Goal: Use online tool/utility: Utilize a website feature to perform a specific function

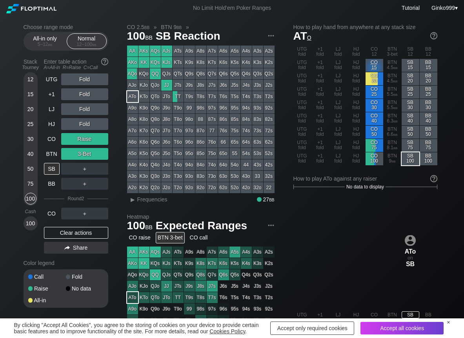
scroll to position [31, 0]
click at [141, 199] on span "Frequencies" at bounding box center [152, 199] width 30 height 6
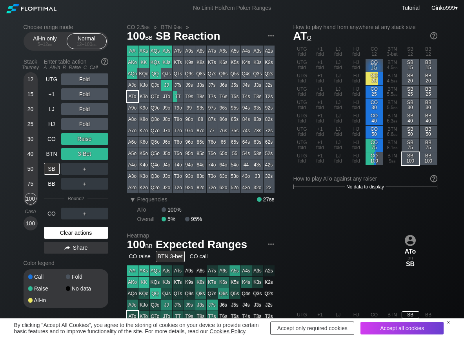
click at [62, 238] on div "Clear actions" at bounding box center [76, 233] width 64 height 12
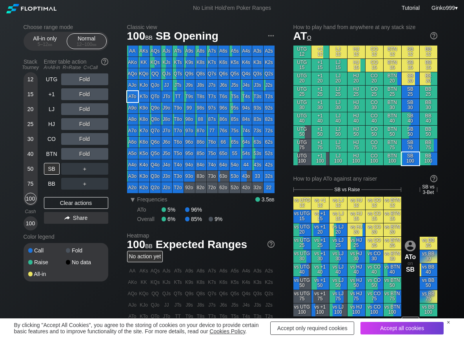
scroll to position [39, 0]
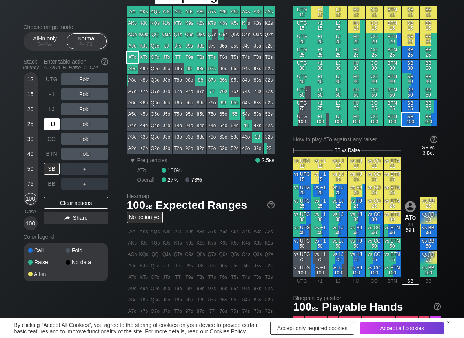
click at [51, 124] on div "HJ" at bounding box center [52, 124] width 16 height 12
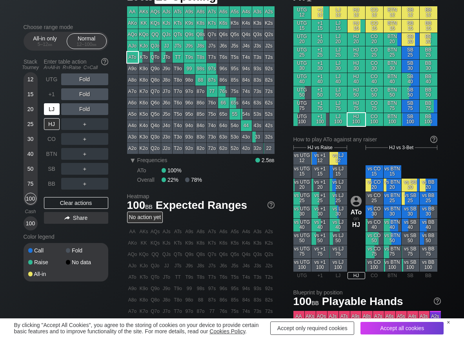
click at [49, 111] on div "LJ" at bounding box center [52, 109] width 16 height 12
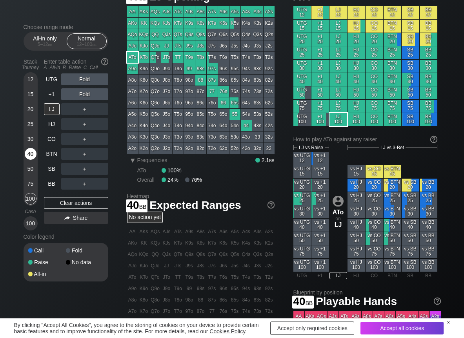
click at [26, 157] on div "40" at bounding box center [31, 154] width 12 height 12
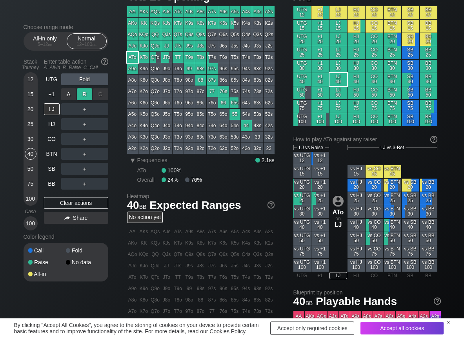
click at [88, 91] on div "R ✕" at bounding box center [84, 94] width 15 height 12
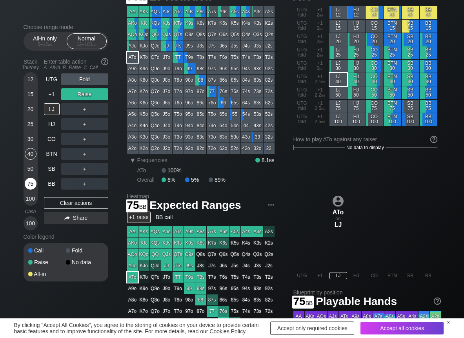
click at [25, 183] on div "75" at bounding box center [31, 184] width 12 height 12
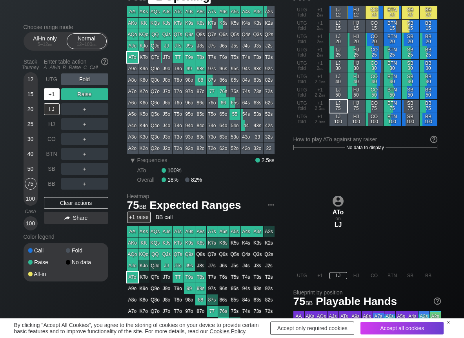
click at [48, 93] on div "+1" at bounding box center [52, 94] width 16 height 12
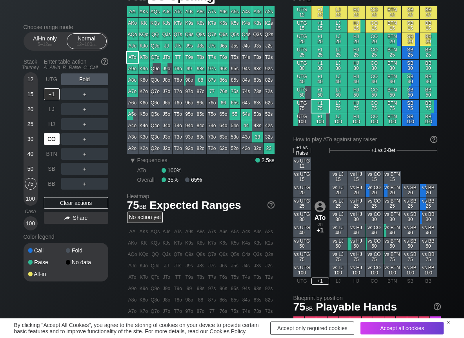
click at [55, 142] on div "CO" at bounding box center [52, 139] width 16 height 12
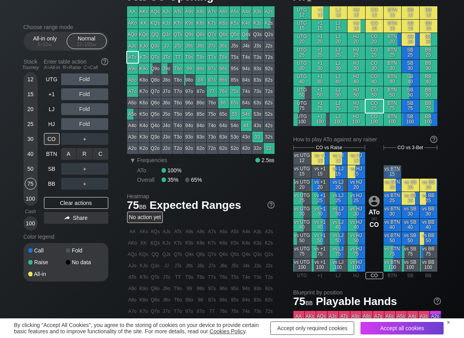
click at [86, 155] on div "R ✕" at bounding box center [84, 154] width 15 height 12
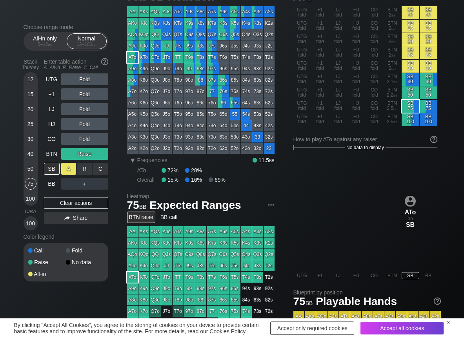
click at [66, 168] on div "A ✕" at bounding box center [68, 169] width 15 height 12
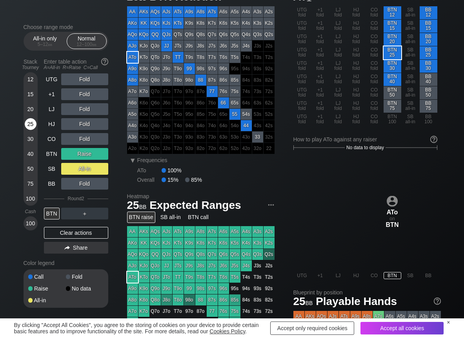
click at [28, 126] on div "25" at bounding box center [31, 124] width 12 height 12
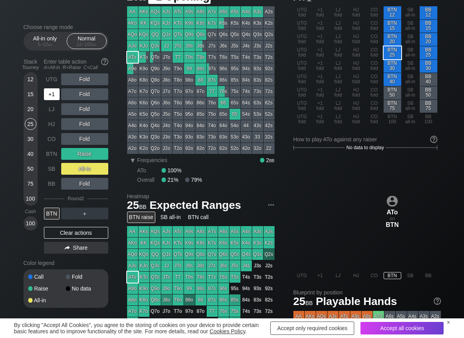
click at [57, 95] on div "+1" at bounding box center [52, 94] width 16 height 12
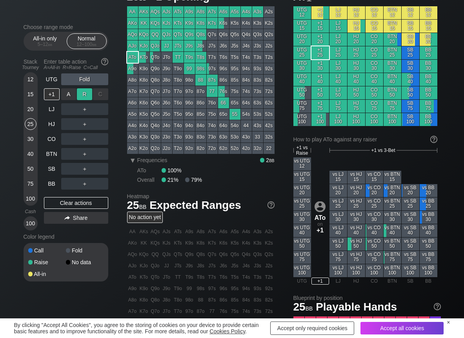
click at [89, 98] on div "R ✕" at bounding box center [84, 94] width 15 height 12
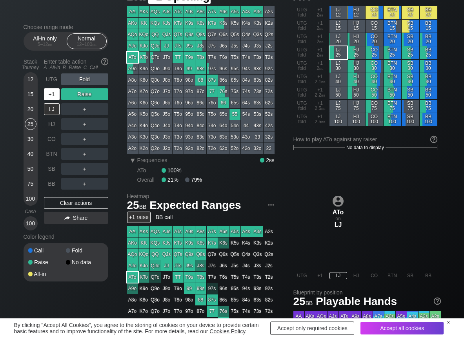
click at [56, 98] on div "+1" at bounding box center [52, 94] width 16 height 12
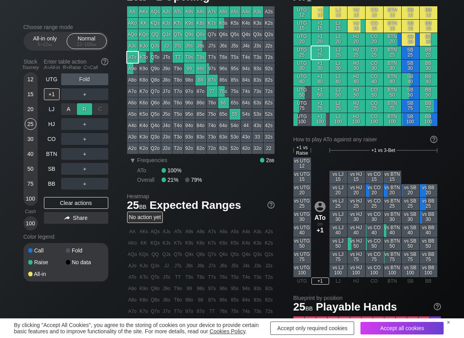
click at [82, 113] on div "R ✕" at bounding box center [84, 109] width 15 height 12
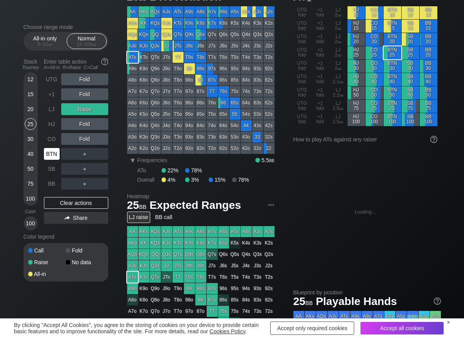
click at [53, 156] on div "BTN" at bounding box center [52, 154] width 16 height 12
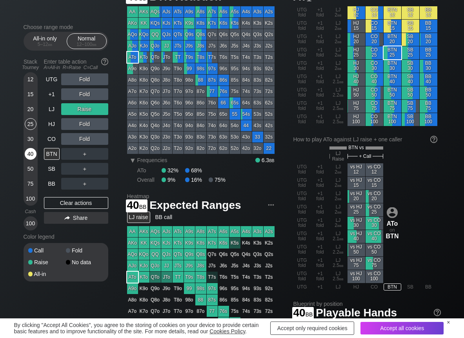
click at [29, 154] on div "40" at bounding box center [31, 154] width 12 height 12
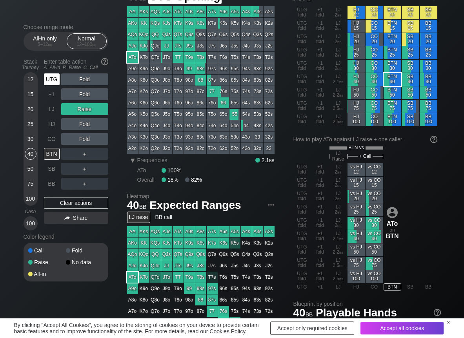
click at [57, 74] on div "UTG" at bounding box center [52, 79] width 16 height 12
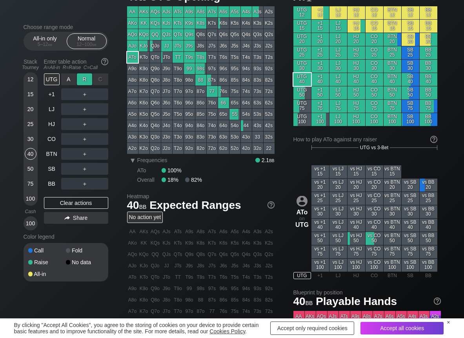
click at [84, 78] on div "R ✕" at bounding box center [84, 79] width 15 height 12
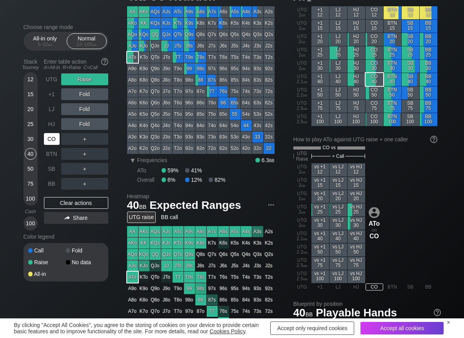
click at [52, 139] on div "CO" at bounding box center [52, 139] width 16 height 12
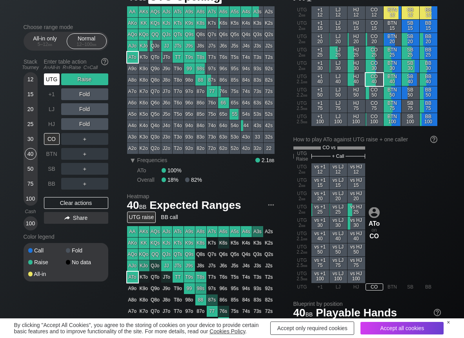
click at [49, 80] on div "UTG" at bounding box center [52, 79] width 16 height 12
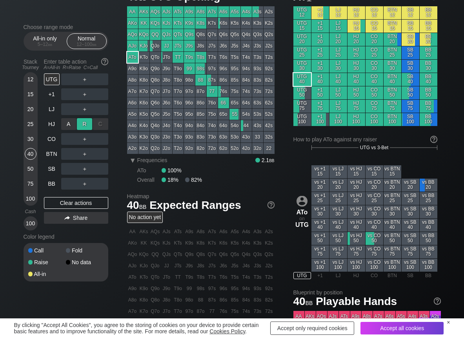
click at [82, 128] on div "R ✕" at bounding box center [84, 124] width 15 height 12
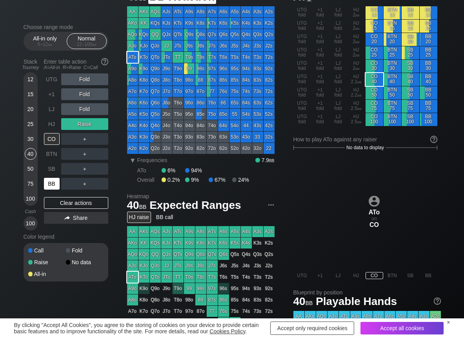
click at [51, 184] on div "BB" at bounding box center [52, 184] width 16 height 12
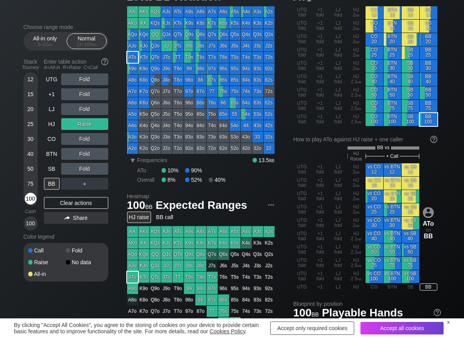
click at [28, 200] on div "100" at bounding box center [31, 199] width 12 height 12
click at [107, 139] on div "C ✕" at bounding box center [100, 139] width 15 height 12
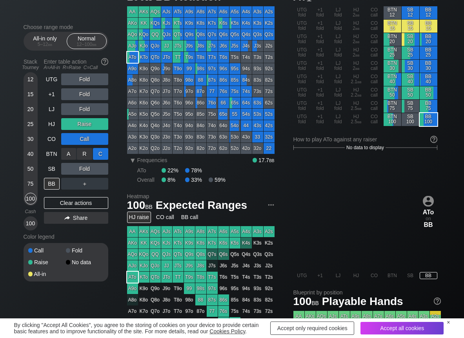
click at [98, 149] on div "C ✕" at bounding box center [100, 154] width 15 height 12
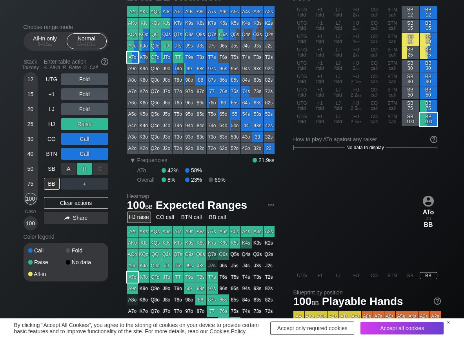
click at [90, 166] on div "R ✕" at bounding box center [84, 169] width 15 height 12
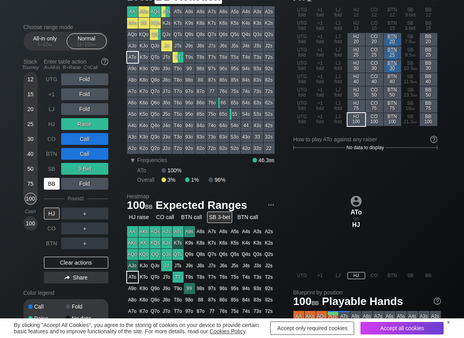
click at [54, 187] on div "BB" at bounding box center [52, 184] width 16 height 12
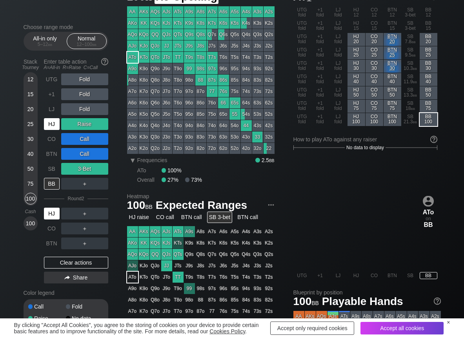
click at [60, 122] on div "HJ" at bounding box center [52, 124] width 17 height 15
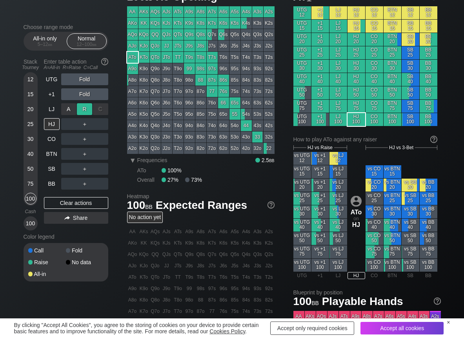
click at [85, 112] on div "R ✕" at bounding box center [84, 109] width 15 height 12
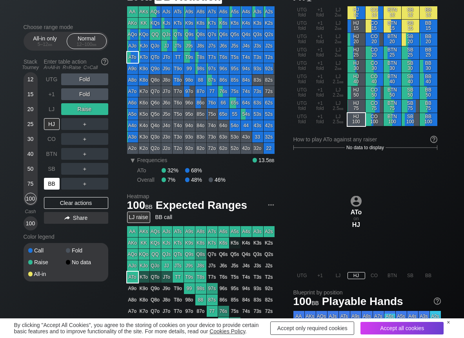
click at [50, 186] on div "BB" at bounding box center [52, 184] width 16 height 12
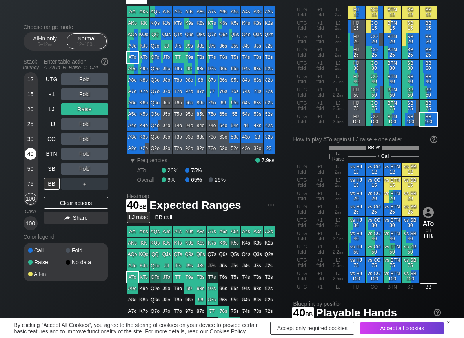
click at [27, 160] on div "40" at bounding box center [31, 155] width 12 height 15
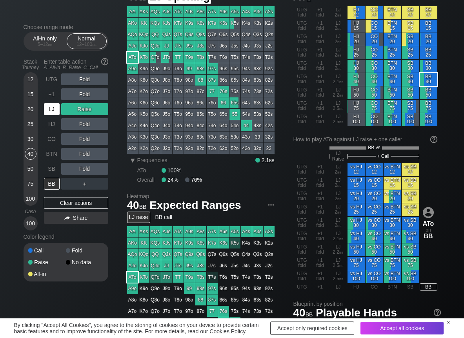
click at [56, 107] on div "LJ" at bounding box center [52, 109] width 16 height 12
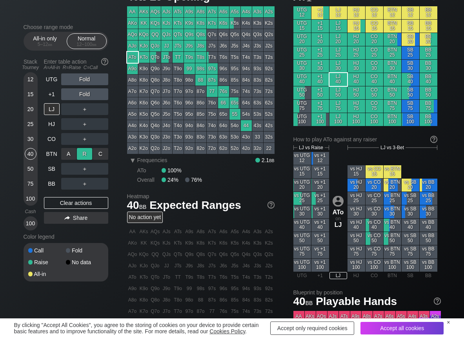
click at [84, 155] on div "R ✕" at bounding box center [84, 154] width 15 height 12
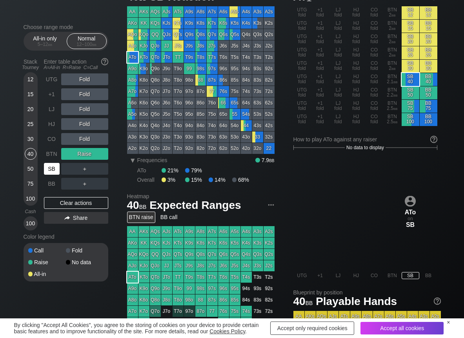
click at [53, 170] on div "SB" at bounding box center [52, 169] width 16 height 12
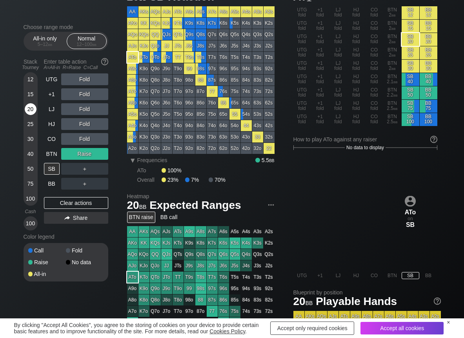
click at [33, 109] on div "20" at bounding box center [31, 109] width 12 height 12
click at [65, 170] on div "A ✕" at bounding box center [68, 169] width 15 height 12
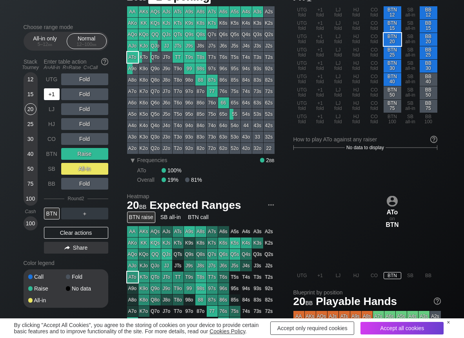
click at [50, 95] on div "+1" at bounding box center [52, 94] width 16 height 12
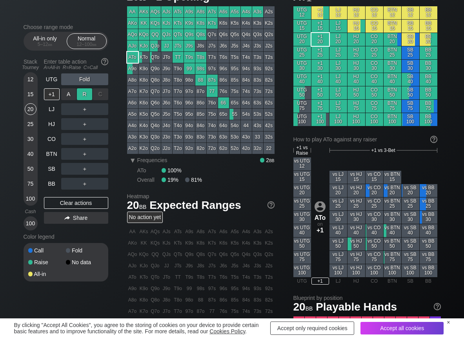
click at [90, 91] on div "R ✕" at bounding box center [84, 94] width 15 height 12
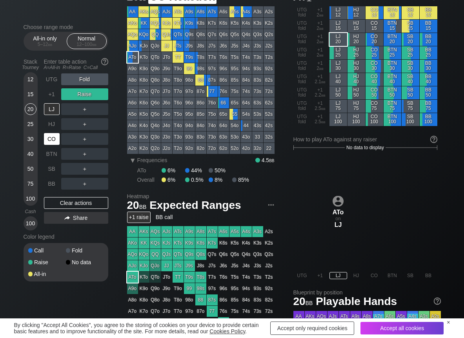
click at [52, 143] on div "CO" at bounding box center [52, 139] width 16 height 12
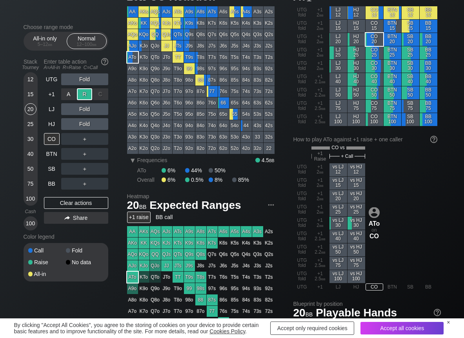
click at [86, 96] on div "R ✕" at bounding box center [84, 94] width 15 height 12
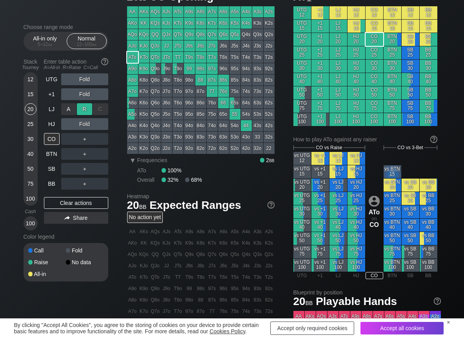
click at [87, 106] on div "R ✕" at bounding box center [84, 109] width 15 height 12
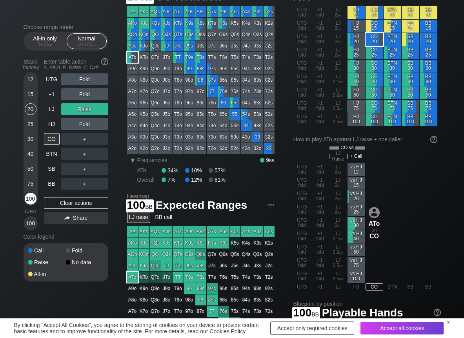
click at [31, 199] on div "100" at bounding box center [31, 199] width 12 height 12
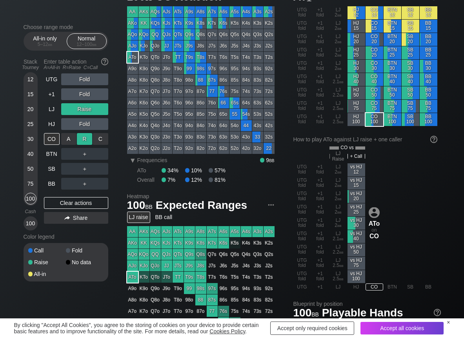
click at [86, 137] on div "R ✕" at bounding box center [84, 139] width 15 height 12
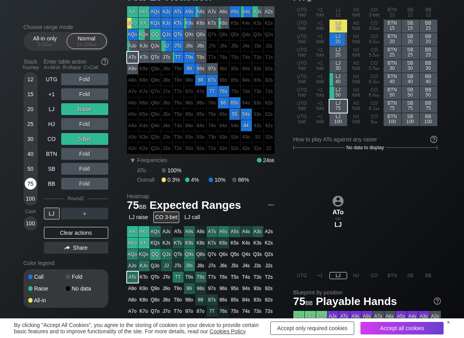
click at [33, 183] on div "75" at bounding box center [31, 184] width 12 height 12
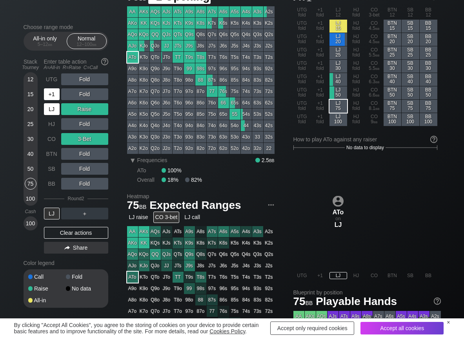
click at [50, 106] on div "LJ" at bounding box center [52, 109] width 16 height 12
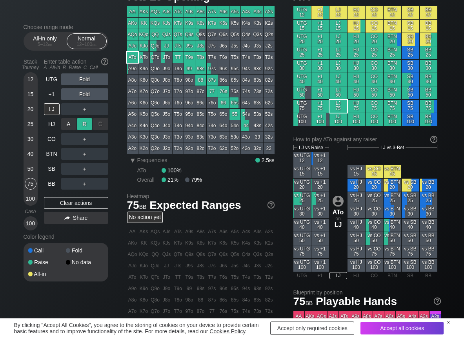
click at [91, 122] on div "R ✕" at bounding box center [84, 124] width 15 height 12
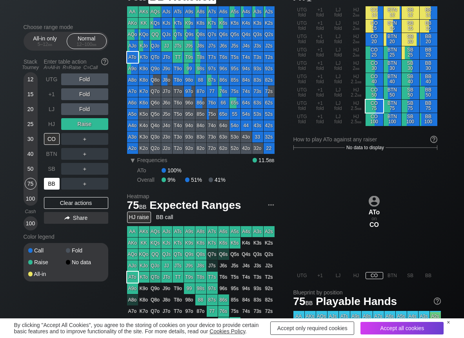
click at [57, 179] on div "BB" at bounding box center [52, 184] width 16 height 12
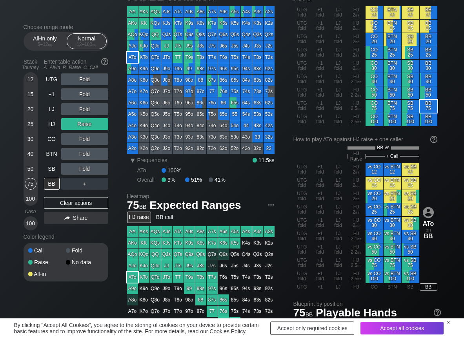
click at [24, 198] on div "12 15 20 25 30 40 50 75 100" at bounding box center [31, 138] width 14 height 133
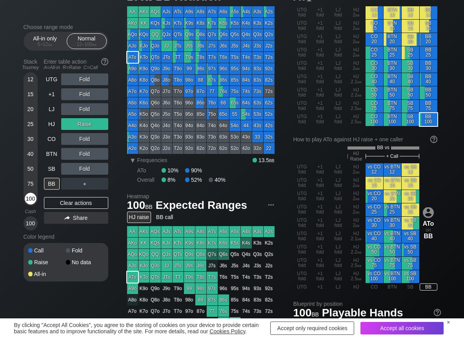
click at [36, 201] on div "100" at bounding box center [31, 199] width 12 height 12
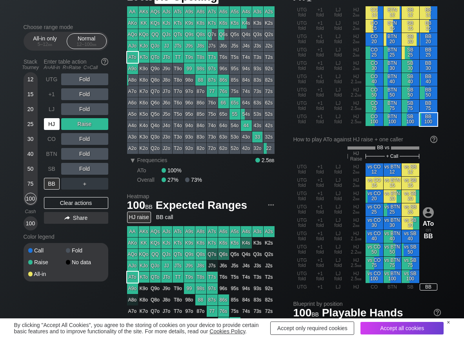
click at [56, 121] on div "HJ" at bounding box center [52, 124] width 16 height 12
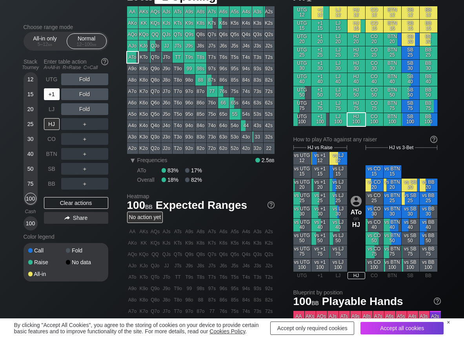
click at [51, 96] on div "+1" at bounding box center [52, 94] width 16 height 12
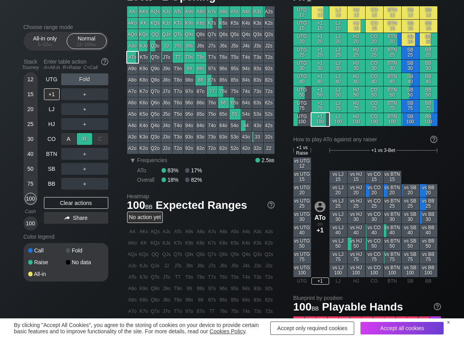
drag, startPoint x: 88, startPoint y: 141, endPoint x: 87, endPoint y: 147, distance: 6.3
click at [88, 142] on div "R ✕" at bounding box center [84, 139] width 15 height 12
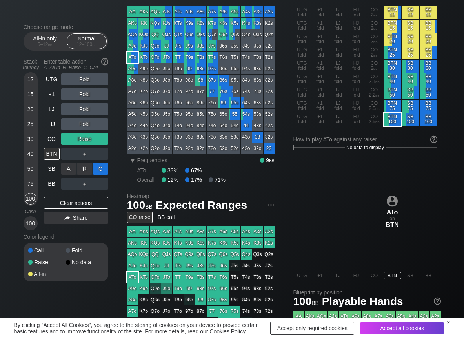
click at [102, 167] on div "C ✕" at bounding box center [100, 169] width 15 height 12
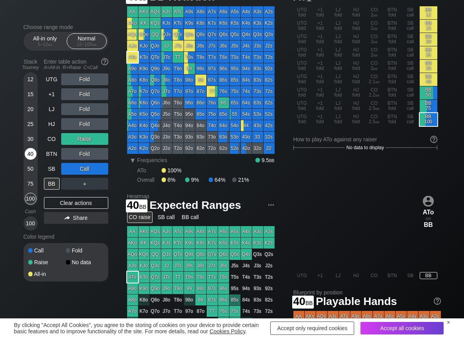
click at [32, 160] on div "40" at bounding box center [31, 155] width 12 height 15
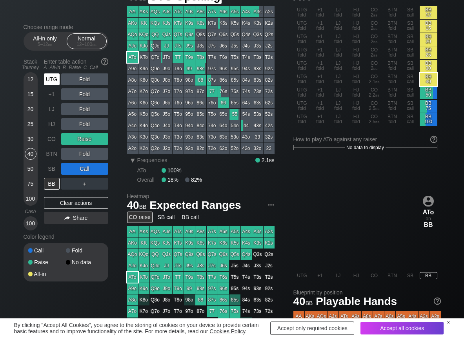
click at [52, 78] on div "UTG" at bounding box center [52, 79] width 16 height 12
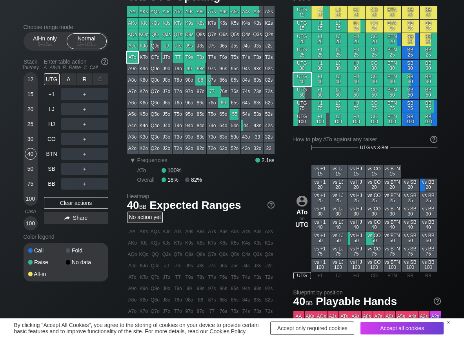
click at [88, 79] on div "R ✕" at bounding box center [84, 79] width 15 height 12
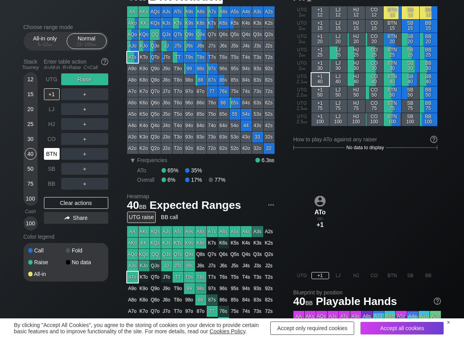
click at [51, 153] on div "BTN" at bounding box center [52, 154] width 16 height 12
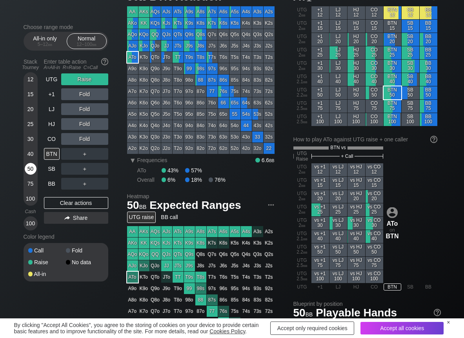
click at [28, 168] on div "50" at bounding box center [31, 169] width 12 height 12
click at [49, 206] on div "Clear actions" at bounding box center [76, 203] width 64 height 12
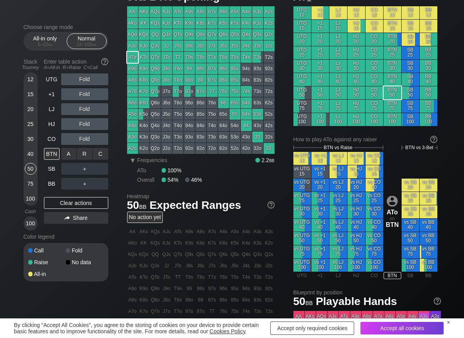
click at [82, 156] on div "R ✕" at bounding box center [84, 154] width 15 height 12
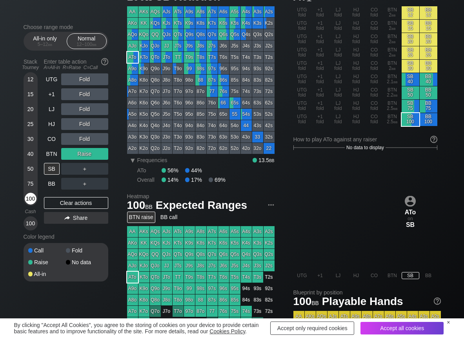
click at [27, 201] on div "100" at bounding box center [31, 199] width 12 height 12
click at [106, 169] on div "C ✕" at bounding box center [100, 169] width 15 height 12
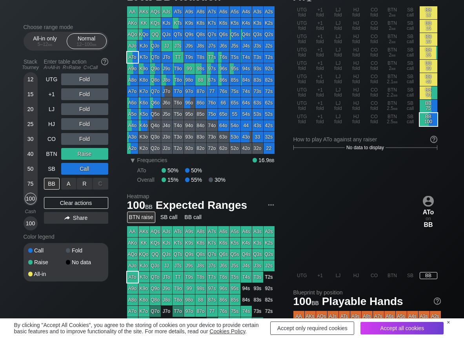
click at [86, 179] on div "R ✕" at bounding box center [84, 184] width 15 height 12
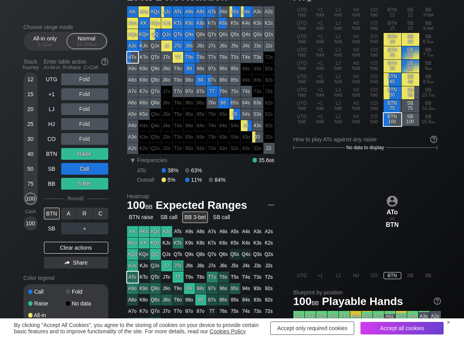
click at [103, 215] on div "C ✕" at bounding box center [100, 214] width 15 height 12
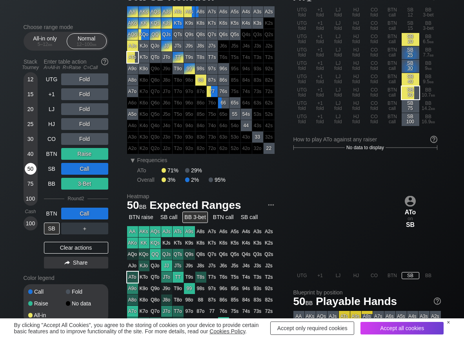
click at [30, 164] on div "50" at bounding box center [31, 169] width 12 height 12
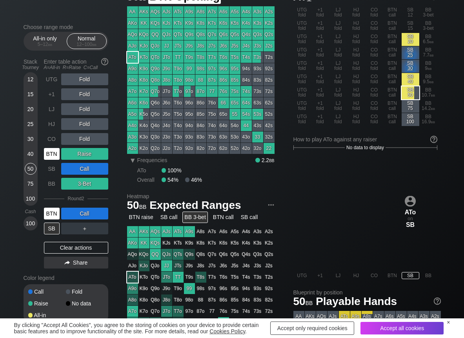
click at [57, 154] on div "BTN" at bounding box center [52, 154] width 16 height 12
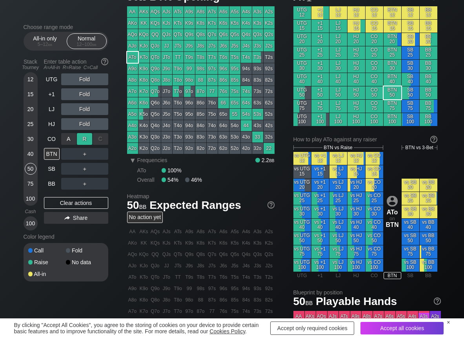
drag, startPoint x: 88, startPoint y: 135, endPoint x: 72, endPoint y: 161, distance: 31.4
click at [88, 136] on div "R ✕" at bounding box center [84, 139] width 15 height 12
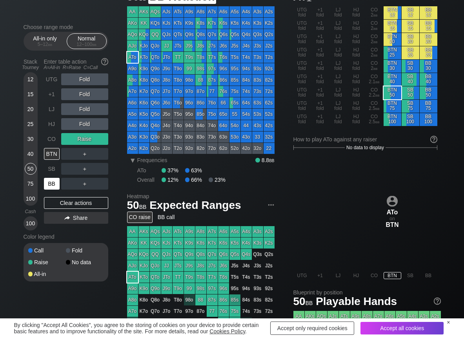
click at [55, 184] on div "BB" at bounding box center [52, 184] width 16 height 12
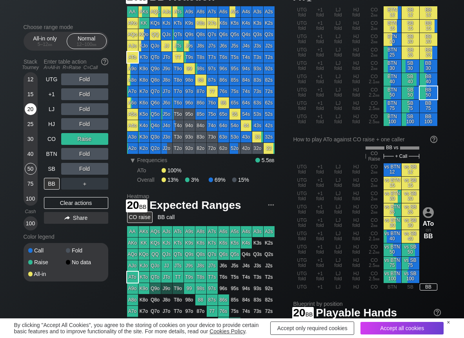
click at [28, 110] on div "20" at bounding box center [31, 109] width 12 height 12
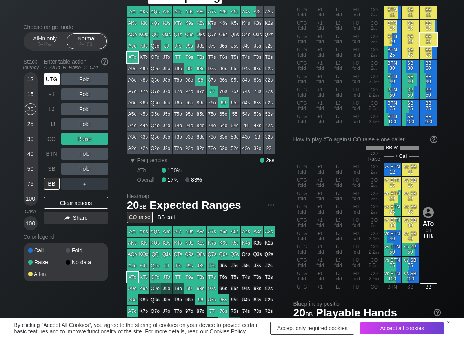
click at [51, 81] on div "UTG" at bounding box center [52, 79] width 16 height 12
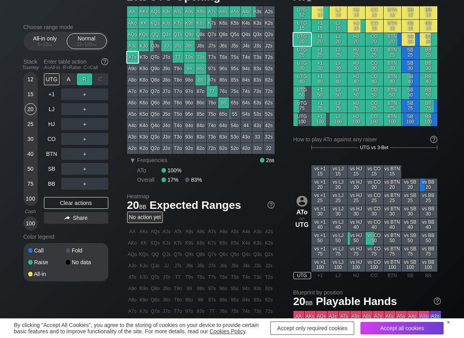
click at [83, 81] on div "R ✕" at bounding box center [84, 79] width 15 height 12
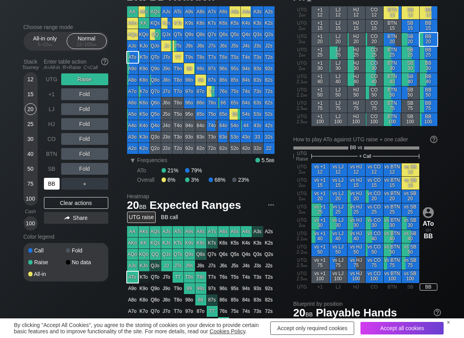
click at [52, 184] on div "BB" at bounding box center [52, 184] width 16 height 12
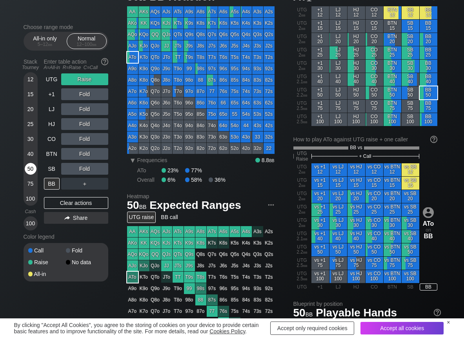
click at [27, 171] on div "50" at bounding box center [31, 169] width 12 height 12
click at [46, 200] on div "Clear actions" at bounding box center [76, 203] width 64 height 12
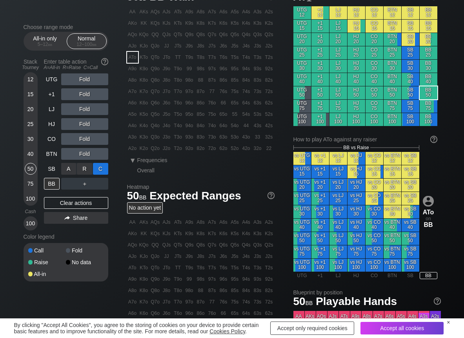
click at [98, 167] on div "C ✕" at bounding box center [100, 169] width 15 height 12
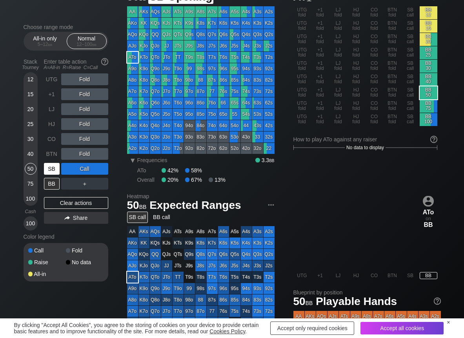
click at [55, 168] on div "SB" at bounding box center [52, 169] width 16 height 12
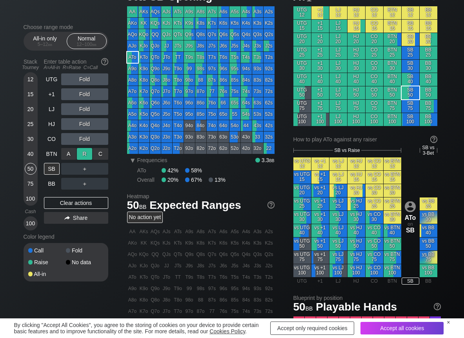
click at [80, 151] on div "R ✕" at bounding box center [84, 154] width 15 height 12
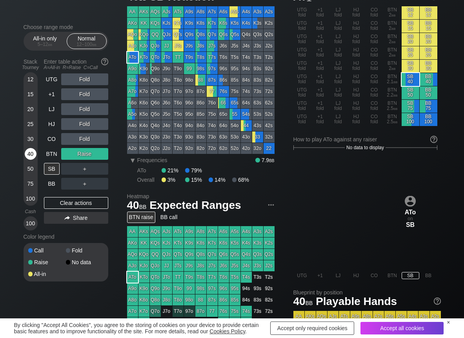
click at [31, 150] on div "40" at bounding box center [31, 154] width 12 height 12
drag, startPoint x: 88, startPoint y: 167, endPoint x: 88, endPoint y: 173, distance: 6.7
click at [87, 168] on div "R ✕" at bounding box center [84, 169] width 15 height 12
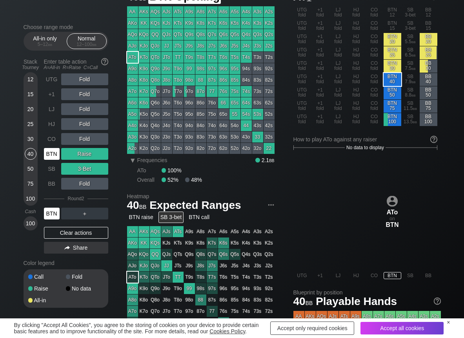
click at [48, 155] on div "BTN" at bounding box center [52, 154] width 16 height 12
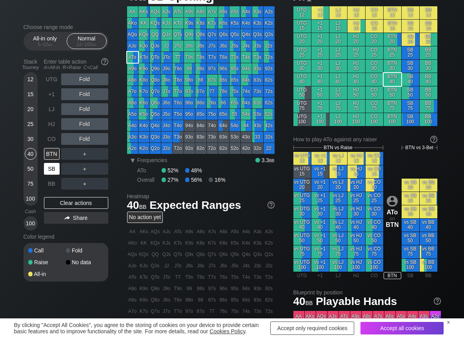
click at [58, 167] on div "SB" at bounding box center [52, 169] width 16 height 12
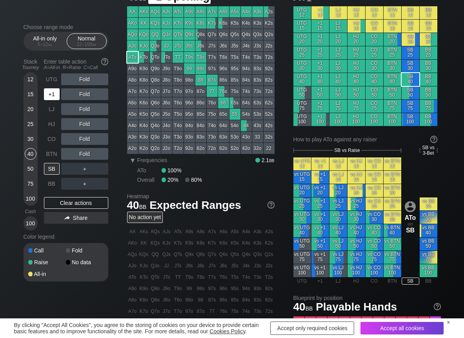
drag, startPoint x: 53, startPoint y: 89, endPoint x: 78, endPoint y: 91, distance: 25.6
click at [58, 90] on div "+1" at bounding box center [52, 94] width 16 height 12
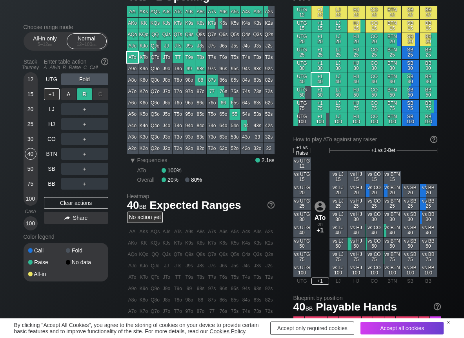
drag, startPoint x: 88, startPoint y: 91, endPoint x: 83, endPoint y: 101, distance: 11.6
click at [88, 91] on div "R ✕" at bounding box center [84, 94] width 15 height 12
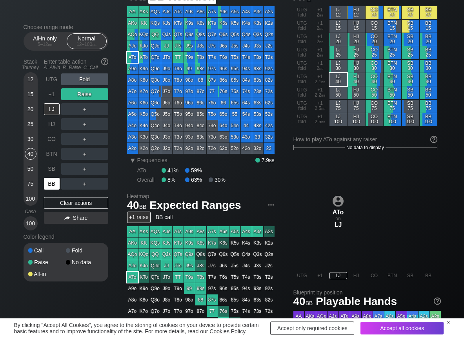
click at [52, 184] on div "BB" at bounding box center [52, 184] width 16 height 12
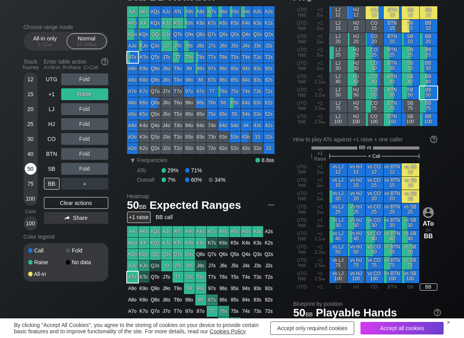
click at [29, 169] on div "50" at bounding box center [31, 169] width 12 height 12
click at [74, 199] on div "Clear actions" at bounding box center [76, 203] width 64 height 12
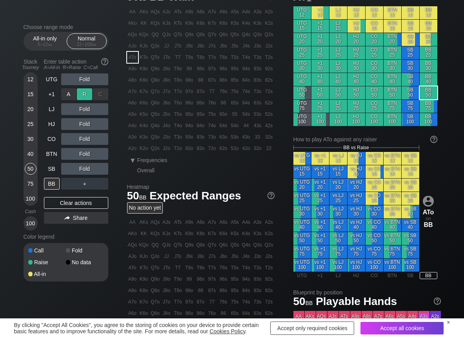
click at [87, 96] on div "R ✕" at bounding box center [84, 94] width 15 height 12
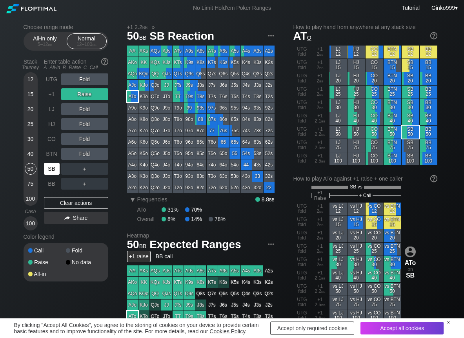
click at [52, 173] on div "SB" at bounding box center [52, 169] width 16 height 12
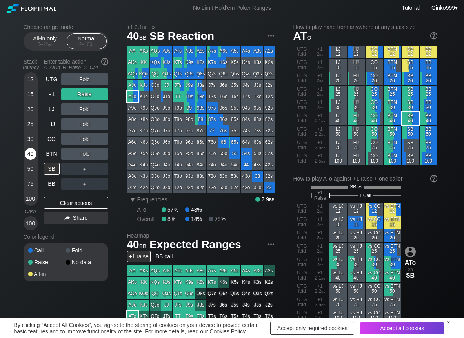
click at [29, 152] on div "40" at bounding box center [31, 154] width 12 height 12
click at [85, 173] on div "R ✕" at bounding box center [84, 169] width 15 height 12
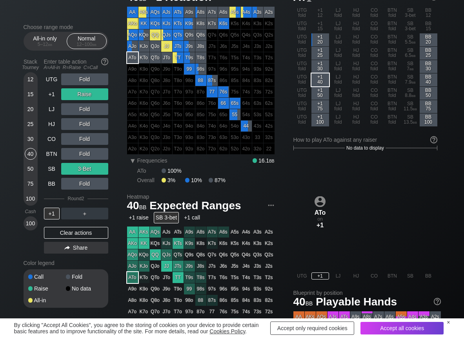
scroll to position [39, 0]
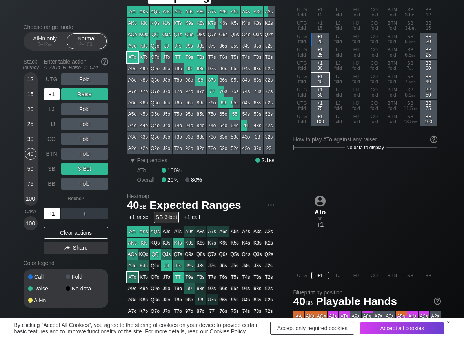
click at [55, 95] on div "+1" at bounding box center [52, 94] width 16 height 12
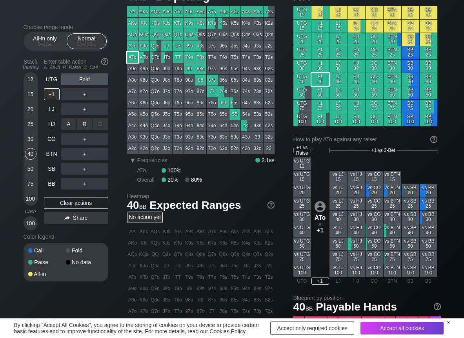
drag, startPoint x: 88, startPoint y: 124, endPoint x: 67, endPoint y: 171, distance: 52.1
click at [86, 125] on div "R ✕" at bounding box center [84, 124] width 15 height 12
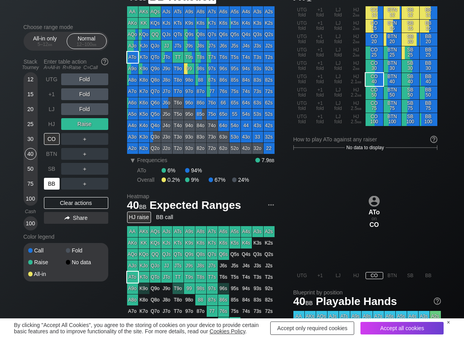
click at [56, 186] on div "BB" at bounding box center [52, 184] width 16 height 12
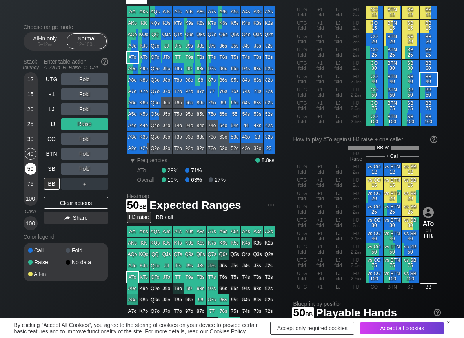
click at [27, 167] on div "50" at bounding box center [31, 169] width 12 height 12
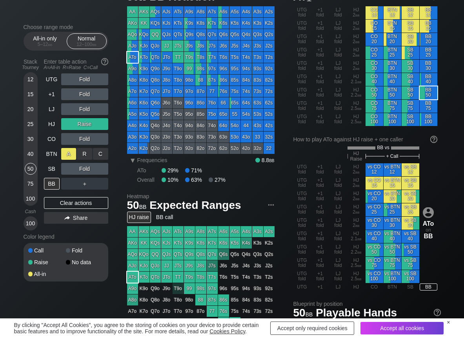
click at [69, 153] on div "A ✕" at bounding box center [68, 154] width 15 height 12
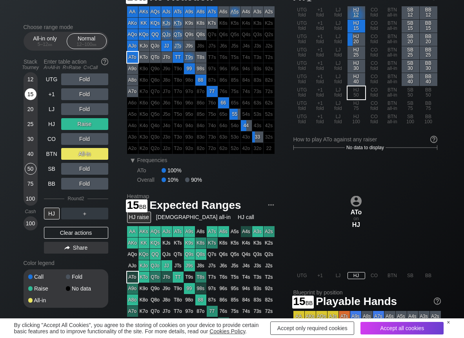
click at [34, 96] on div "15" at bounding box center [31, 94] width 12 height 12
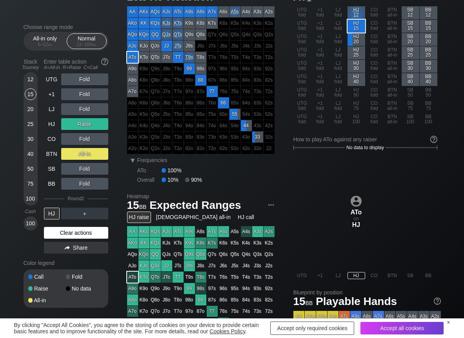
click at [58, 234] on div "Clear actions" at bounding box center [76, 233] width 64 height 12
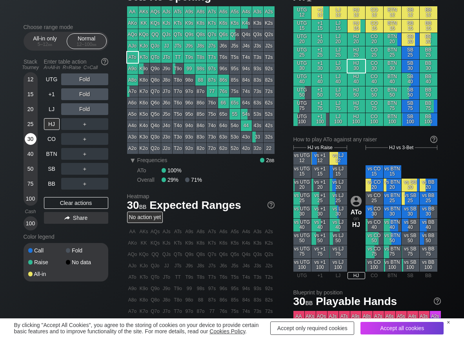
click at [29, 138] on div "30" at bounding box center [31, 139] width 12 height 12
drag, startPoint x: 81, startPoint y: 122, endPoint x: 38, endPoint y: 155, distance: 53.8
click at [81, 122] on div "R ✕" at bounding box center [84, 124] width 15 height 12
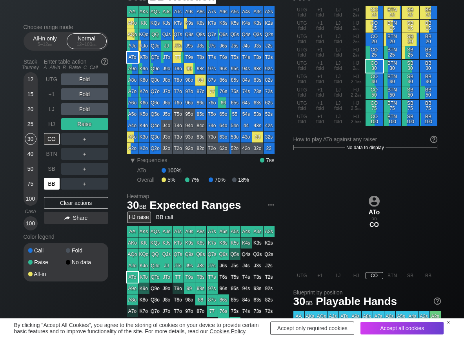
click at [58, 186] on div "BB" at bounding box center [52, 184] width 16 height 12
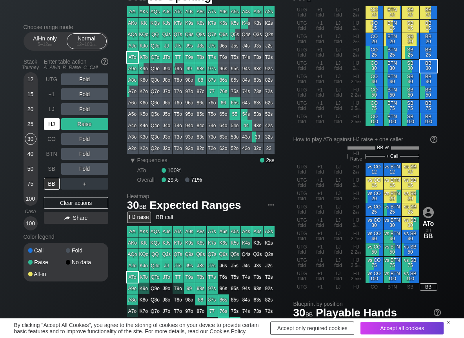
drag, startPoint x: 55, startPoint y: 122, endPoint x: 42, endPoint y: 133, distance: 16.1
click at [52, 125] on div "HJ" at bounding box center [52, 124] width 16 height 12
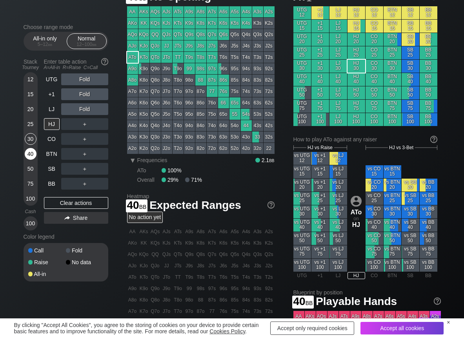
click at [26, 153] on div "40" at bounding box center [31, 154] width 12 height 12
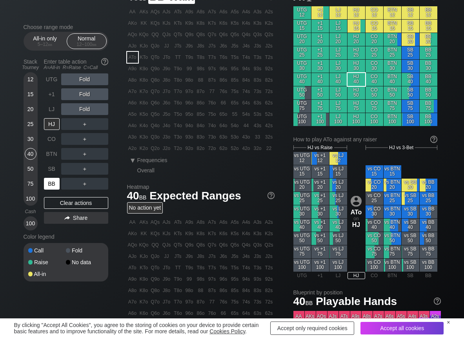
click at [53, 187] on div "BB" at bounding box center [52, 184] width 16 height 12
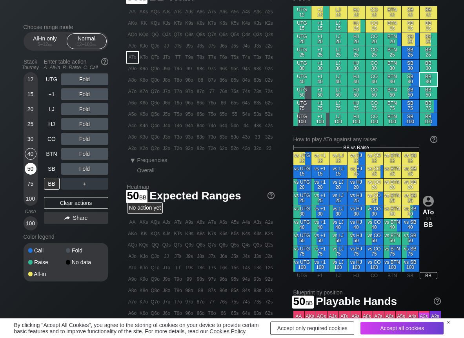
click at [31, 166] on div "50" at bounding box center [31, 169] width 12 height 12
click at [26, 153] on div "40" at bounding box center [31, 154] width 12 height 12
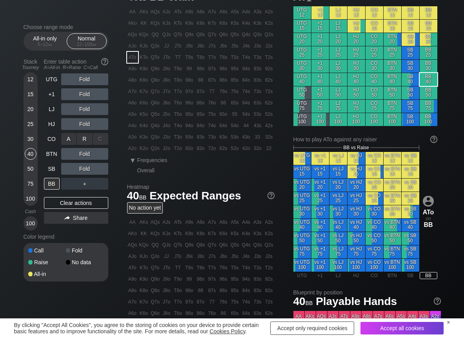
click at [81, 140] on div "R ✕" at bounding box center [84, 139] width 15 height 12
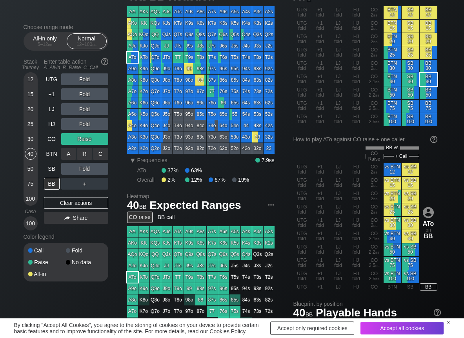
click at [107, 152] on div "C ✕" at bounding box center [100, 154] width 15 height 12
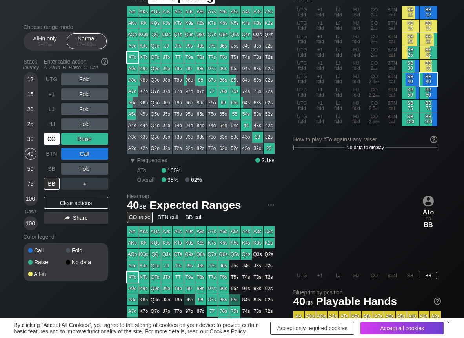
click at [53, 140] on div "CO" at bounding box center [52, 139] width 16 height 12
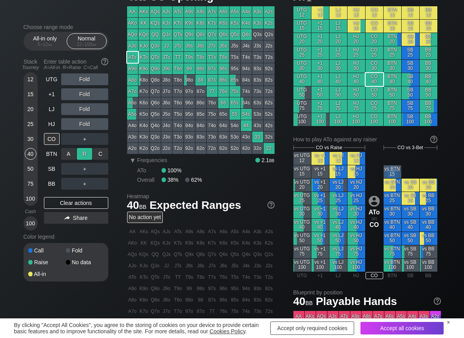
drag, startPoint x: 89, startPoint y: 154, endPoint x: 83, endPoint y: 157, distance: 6.7
click at [89, 154] on div "R ✕" at bounding box center [84, 154] width 15 height 12
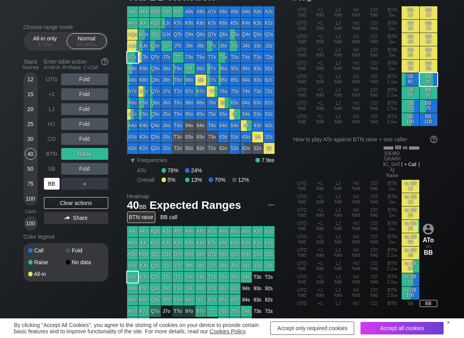
click at [46, 182] on div "BB" at bounding box center [52, 184] width 16 height 12
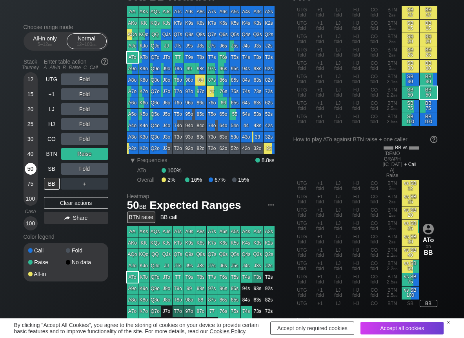
click at [27, 171] on div "50" at bounding box center [31, 169] width 12 height 12
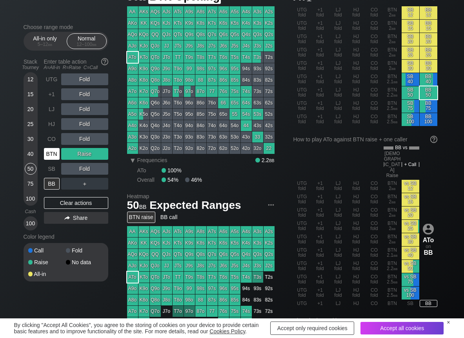
click at [48, 158] on div "BTN" at bounding box center [52, 154] width 16 height 12
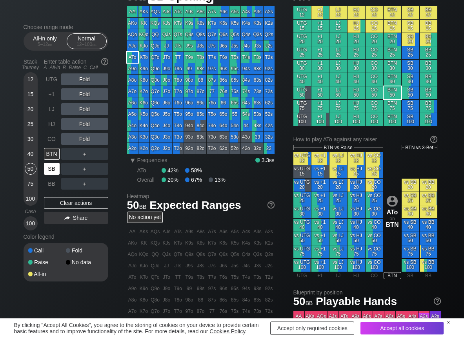
click at [51, 167] on div "SB" at bounding box center [52, 169] width 16 height 12
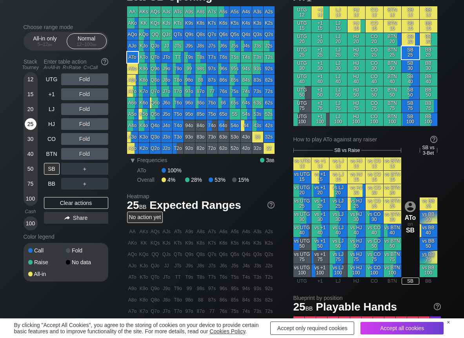
click at [31, 119] on div "25" at bounding box center [31, 124] width 12 height 12
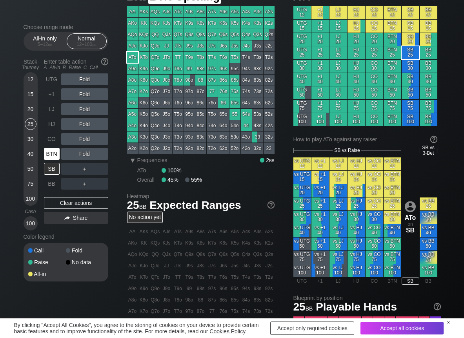
click at [47, 154] on div "BTN" at bounding box center [52, 154] width 16 height 12
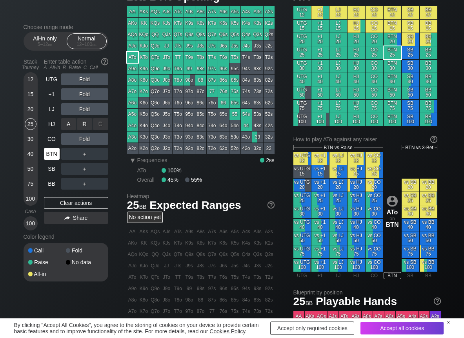
drag, startPoint x: 81, startPoint y: 121, endPoint x: 58, endPoint y: 152, distance: 38.1
click at [81, 121] on div "R ✕" at bounding box center [84, 124] width 15 height 12
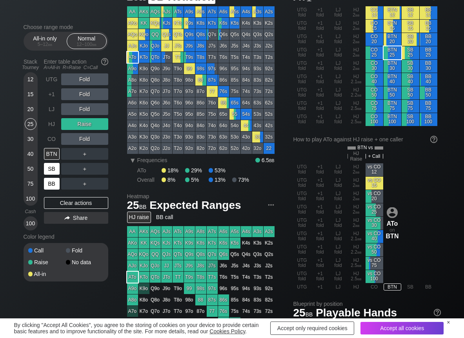
click at [51, 183] on div "BB" at bounding box center [52, 184] width 16 height 12
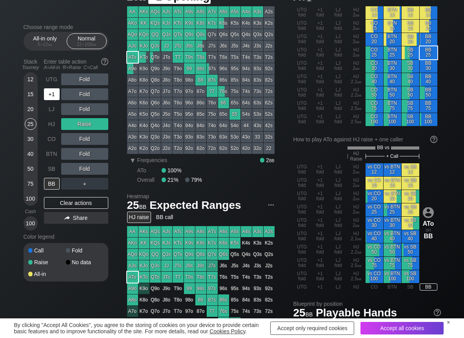
click at [54, 94] on div "+1" at bounding box center [52, 94] width 16 height 12
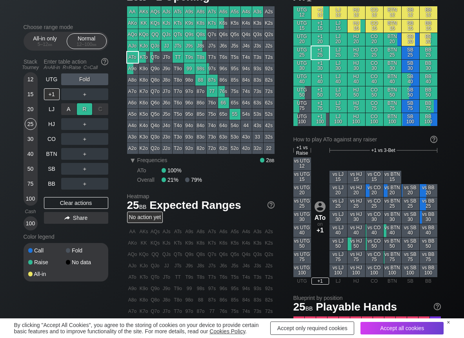
click at [88, 112] on div "R ✕" at bounding box center [84, 109] width 15 height 12
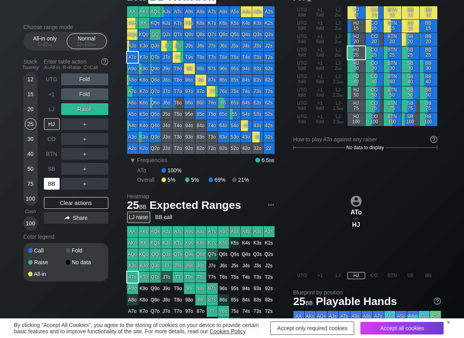
click at [50, 182] on div "BB" at bounding box center [52, 184] width 16 height 12
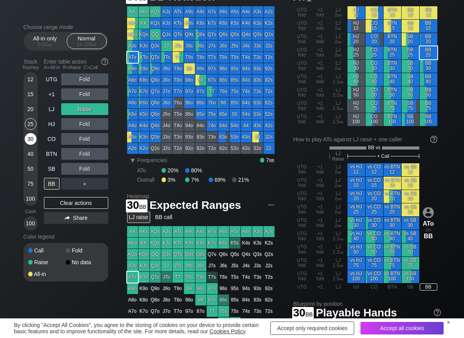
click at [32, 140] on div "30" at bounding box center [31, 139] width 12 height 12
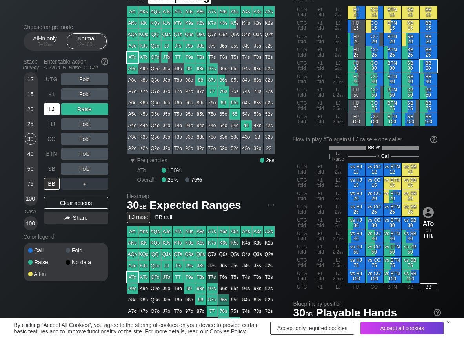
click at [49, 107] on div "LJ" at bounding box center [52, 109] width 16 height 12
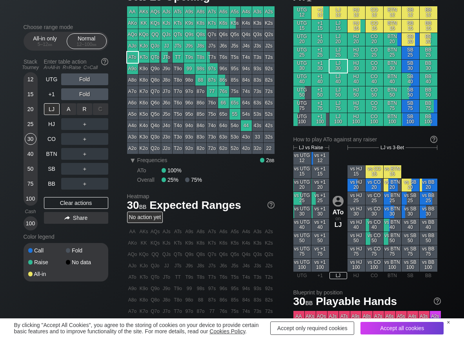
click at [81, 112] on div "R ✕" at bounding box center [84, 109] width 15 height 12
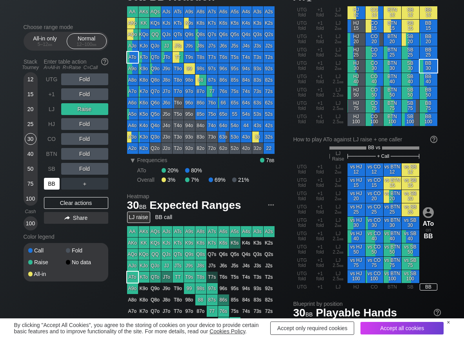
click at [47, 189] on div "BB" at bounding box center [52, 184] width 16 height 12
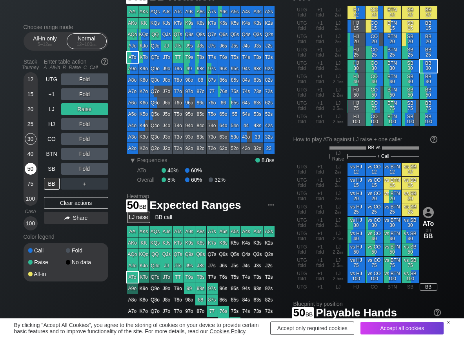
click at [30, 171] on div "50" at bounding box center [31, 169] width 12 height 12
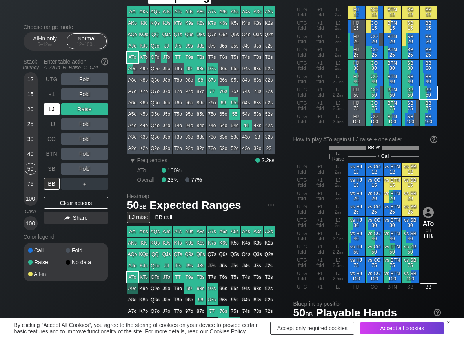
drag, startPoint x: 48, startPoint y: 109, endPoint x: 64, endPoint y: 118, distance: 18.5
click at [53, 112] on div "LJ" at bounding box center [52, 109] width 16 height 12
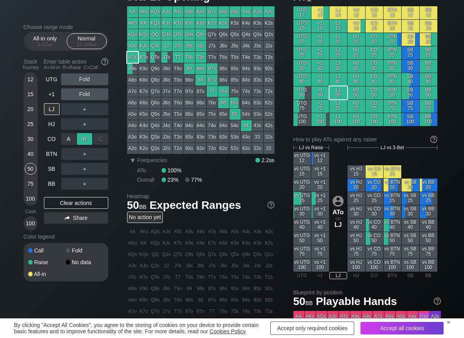
click at [87, 135] on div "R ✕" at bounding box center [84, 139] width 15 height 12
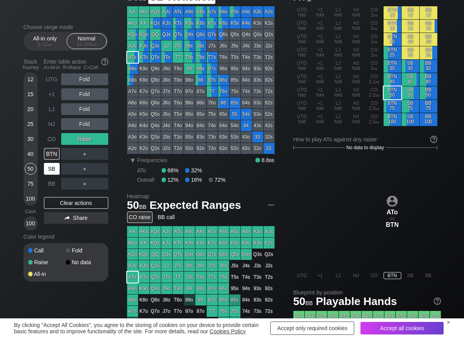
click at [53, 167] on div "SB" at bounding box center [52, 169] width 16 height 12
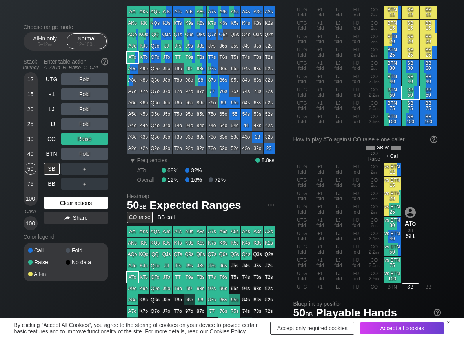
click at [47, 199] on div "Clear actions" at bounding box center [76, 203] width 64 height 12
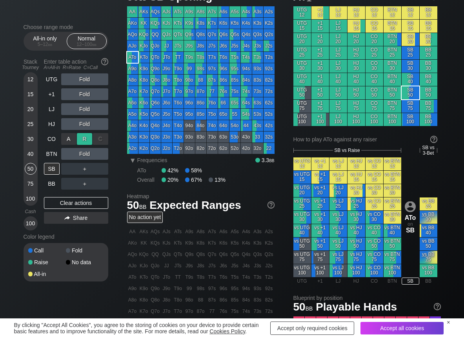
click at [79, 143] on div "R ✕" at bounding box center [84, 139] width 15 height 12
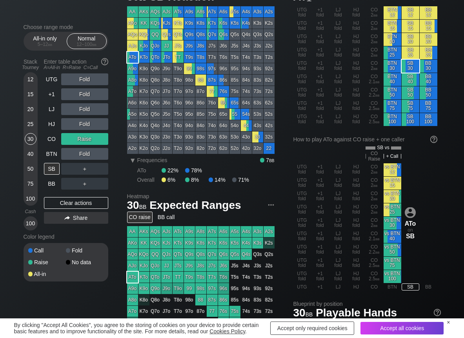
drag, startPoint x: 29, startPoint y: 142, endPoint x: 42, endPoint y: 166, distance: 27.0
click at [30, 144] on div "30" at bounding box center [31, 139] width 12 height 12
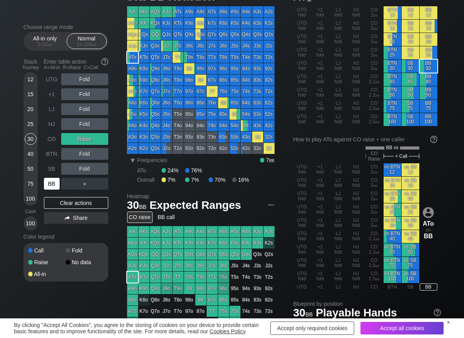
click at [47, 186] on div "BB" at bounding box center [52, 184] width 16 height 12
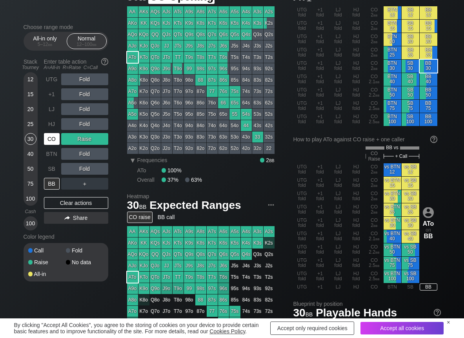
click at [52, 138] on div "CO" at bounding box center [52, 139] width 16 height 12
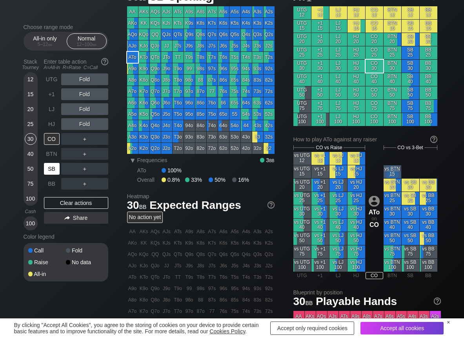
click at [52, 169] on div "SB" at bounding box center [52, 169] width 16 height 12
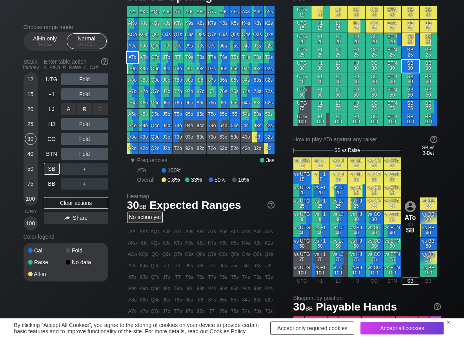
click at [79, 110] on div "R ✕" at bounding box center [84, 109] width 15 height 12
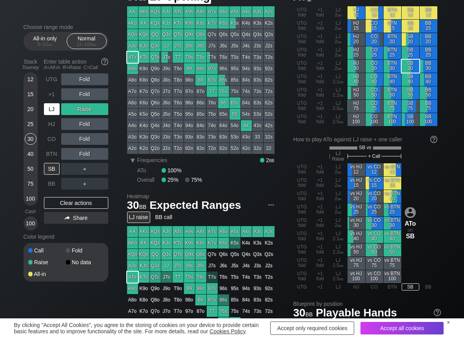
click at [50, 112] on div "LJ" at bounding box center [52, 109] width 16 height 12
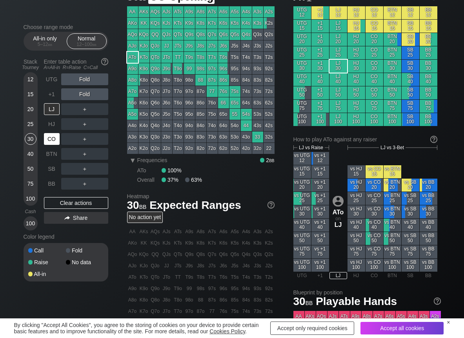
click at [52, 143] on div "CO" at bounding box center [52, 139] width 16 height 12
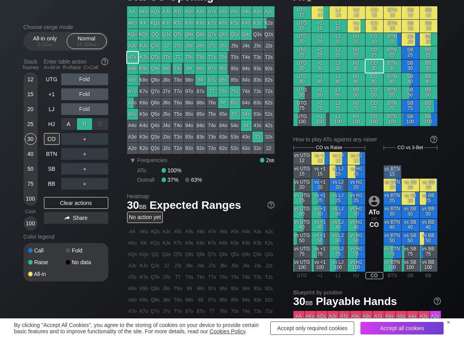
click at [82, 124] on div "R ✕" at bounding box center [84, 124] width 15 height 12
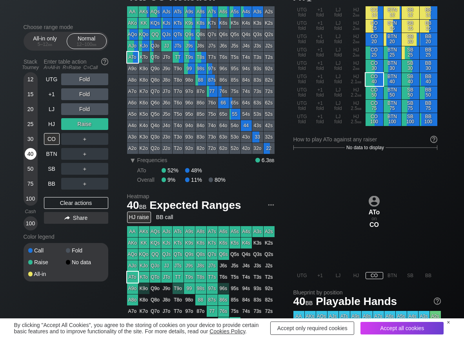
click at [29, 155] on div "40" at bounding box center [31, 154] width 12 height 12
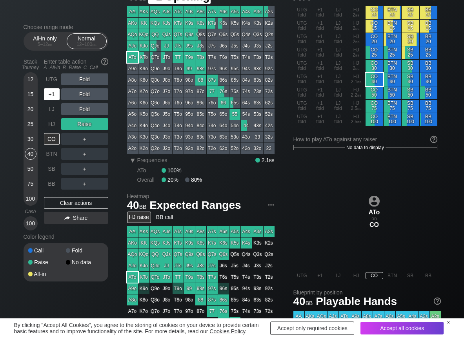
drag, startPoint x: 55, startPoint y: 93, endPoint x: 69, endPoint y: 98, distance: 15.1
click at [58, 95] on div "+1" at bounding box center [52, 94] width 16 height 12
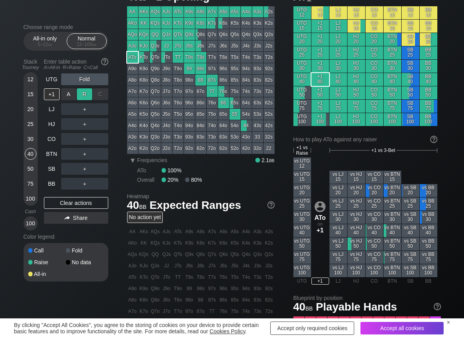
click at [81, 98] on div "R ✕" at bounding box center [84, 94] width 15 height 12
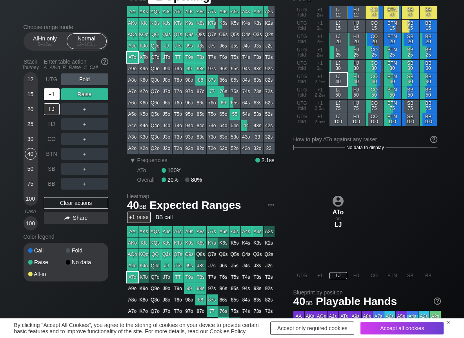
click at [55, 93] on div "+1" at bounding box center [52, 94] width 16 height 12
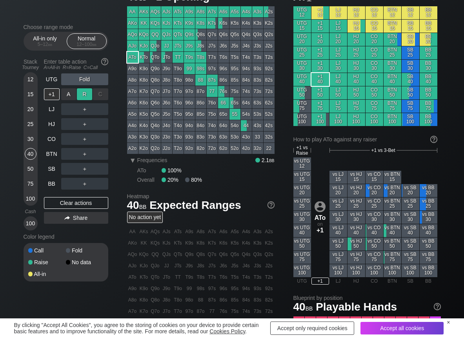
drag, startPoint x: 81, startPoint y: 95, endPoint x: 36, endPoint y: 89, distance: 44.6
click at [80, 95] on div "R ✕" at bounding box center [84, 94] width 15 height 12
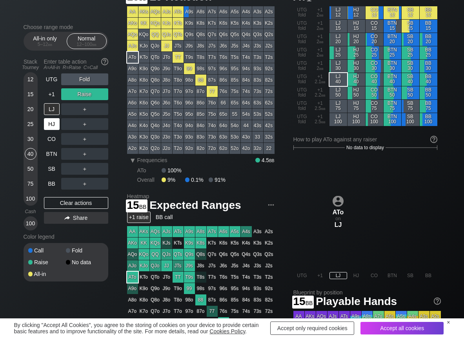
drag, startPoint x: 33, startPoint y: 93, endPoint x: 51, endPoint y: 131, distance: 42.1
click at [34, 97] on div "15" at bounding box center [31, 94] width 12 height 12
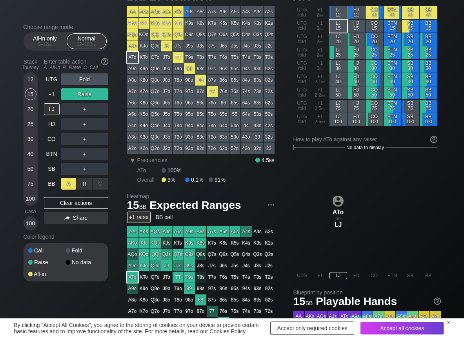
click at [63, 185] on div "A ✕" at bounding box center [68, 184] width 15 height 12
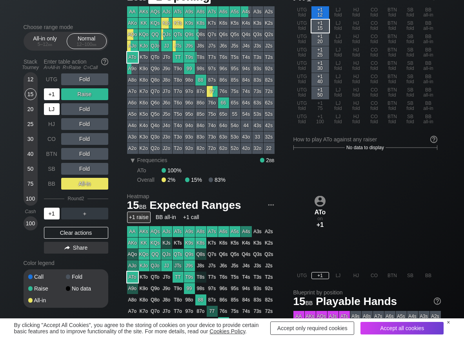
drag, startPoint x: 55, startPoint y: 93, endPoint x: 60, endPoint y: 115, distance: 22.7
click at [55, 96] on div "+1" at bounding box center [52, 94] width 16 height 12
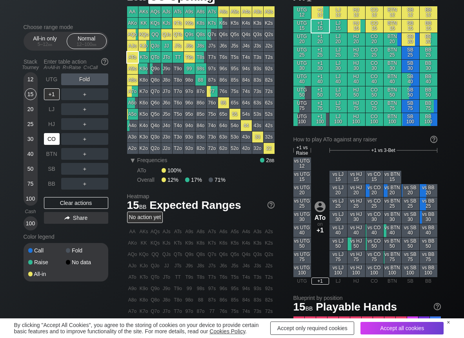
click at [55, 137] on div "CO" at bounding box center [52, 139] width 16 height 12
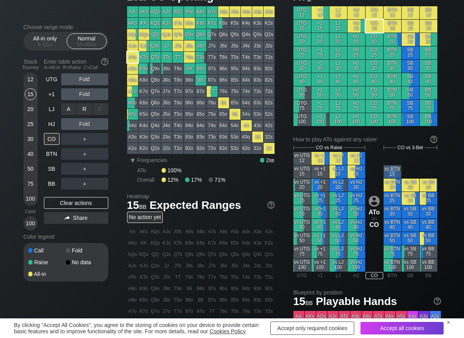
click at [90, 106] on div "R ✕" at bounding box center [84, 109] width 15 height 12
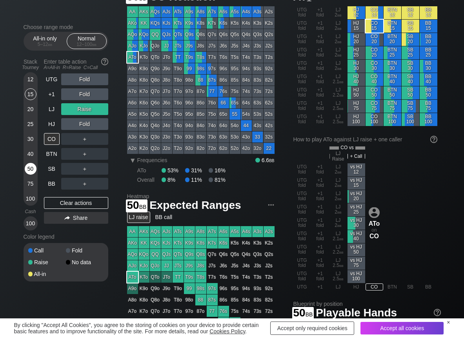
click at [29, 171] on div "50" at bounding box center [31, 169] width 12 height 12
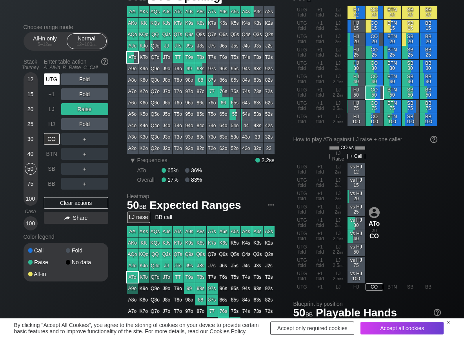
click at [55, 80] on div "UTG" at bounding box center [52, 79] width 16 height 12
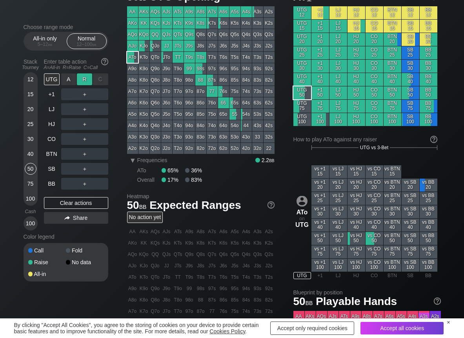
click at [80, 75] on div "R ✕" at bounding box center [84, 79] width 15 height 12
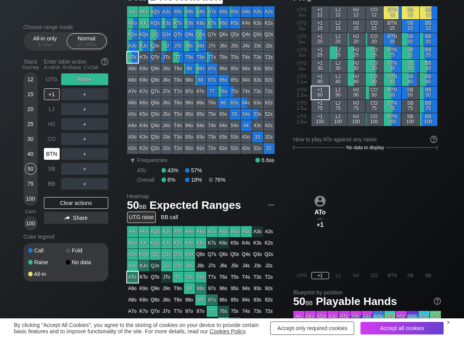
click at [54, 154] on div "BTN" at bounding box center [52, 154] width 16 height 12
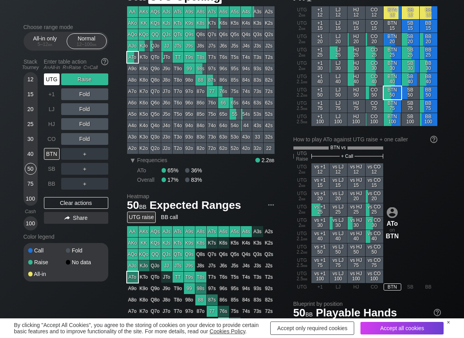
click at [53, 84] on div "UTG" at bounding box center [52, 79] width 16 height 12
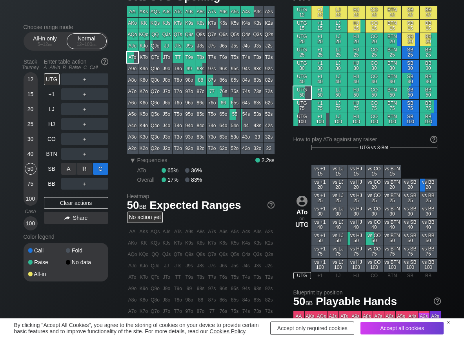
drag, startPoint x: 96, startPoint y: 168, endPoint x: 64, endPoint y: 163, distance: 32.1
click at [96, 168] on div "C ✕" at bounding box center [100, 169] width 15 height 12
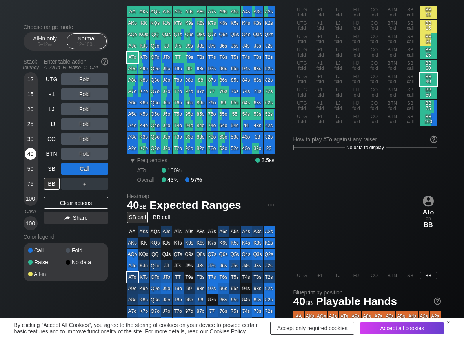
click at [31, 156] on div "40" at bounding box center [31, 154] width 12 height 12
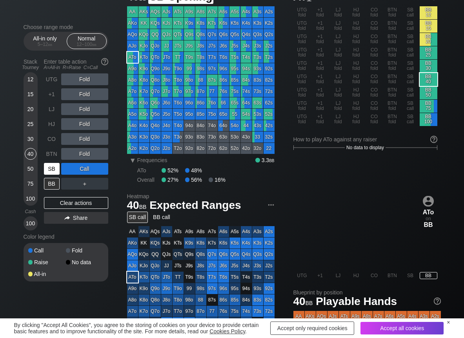
drag, startPoint x: 56, startPoint y: 175, endPoint x: 64, endPoint y: 168, distance: 11.1
click at [57, 174] on div "SB" at bounding box center [52, 168] width 17 height 15
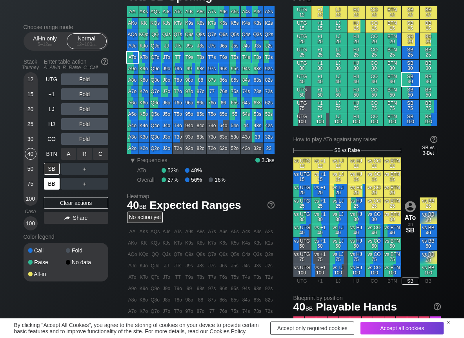
drag, startPoint x: 88, startPoint y: 158, endPoint x: 46, endPoint y: 184, distance: 50.1
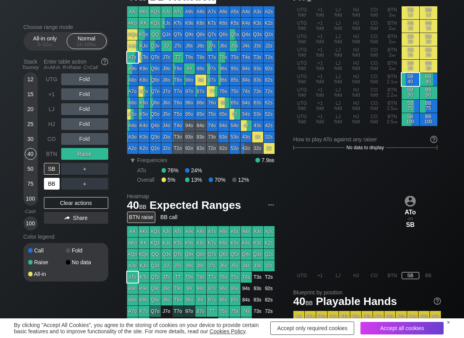
click at [50, 186] on div "BB" at bounding box center [52, 184] width 16 height 12
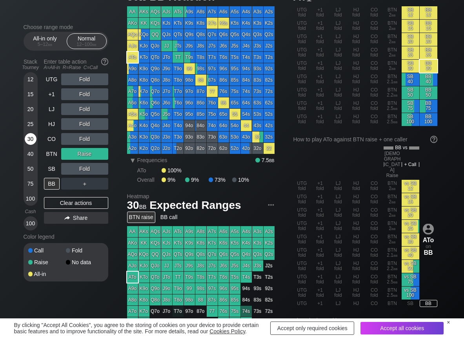
click at [28, 138] on div "30" at bounding box center [31, 139] width 12 height 12
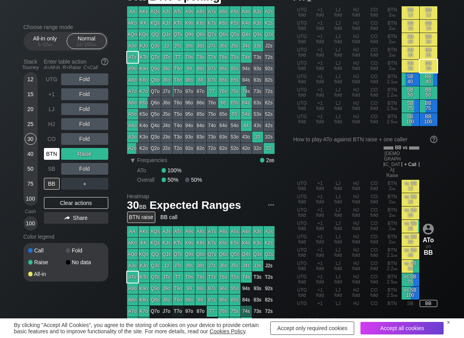
drag, startPoint x: 51, startPoint y: 157, endPoint x: 69, endPoint y: 166, distance: 20.5
click at [53, 158] on div "BTN" at bounding box center [52, 154] width 16 height 12
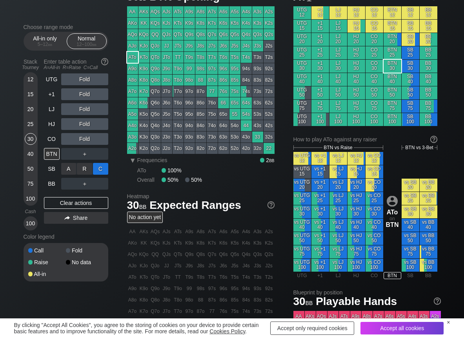
click at [108, 169] on div "C ✕" at bounding box center [100, 169] width 15 height 12
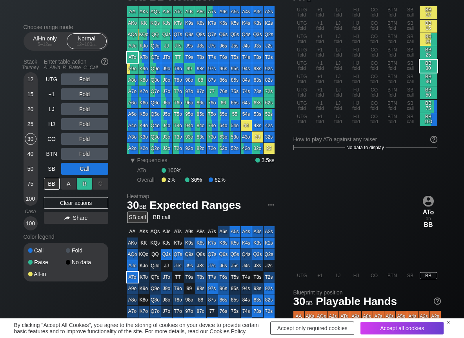
click at [81, 182] on div "R ✕" at bounding box center [84, 184] width 15 height 12
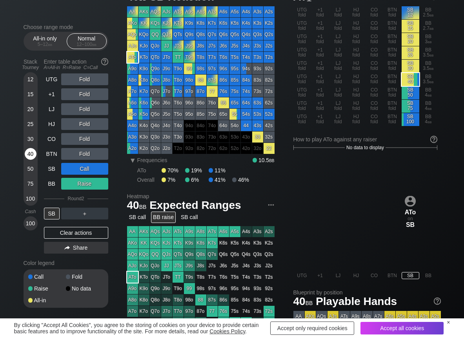
click at [32, 150] on div "40" at bounding box center [31, 154] width 12 height 12
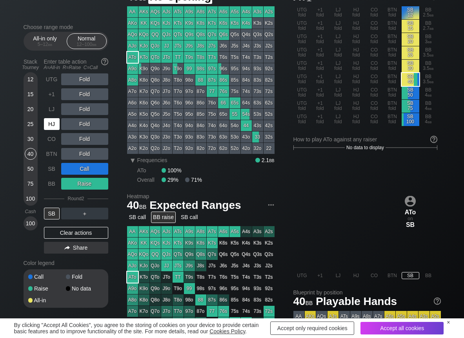
click at [57, 124] on div "HJ" at bounding box center [52, 124] width 16 height 12
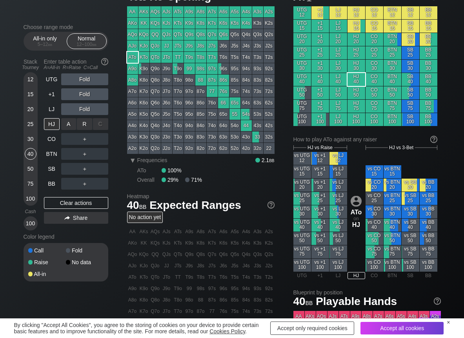
drag, startPoint x: 81, startPoint y: 126, endPoint x: 96, endPoint y: 132, distance: 16.0
click at [82, 126] on div "R ✕" at bounding box center [84, 124] width 15 height 12
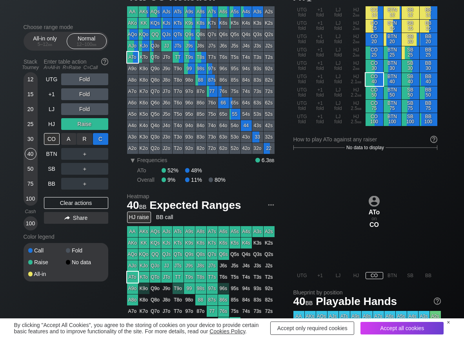
click at [101, 137] on div "C ✕" at bounding box center [100, 139] width 15 height 12
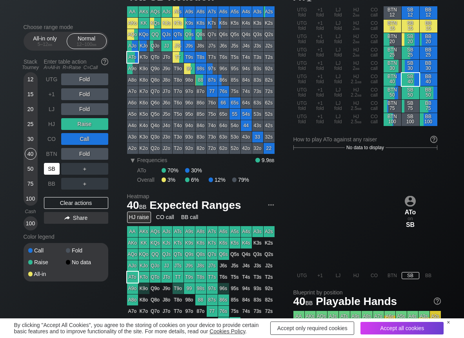
click at [47, 172] on div "SB" at bounding box center [52, 169] width 16 height 12
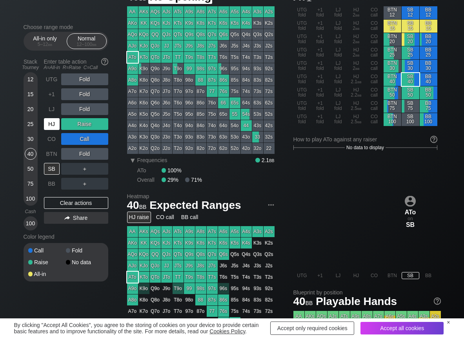
drag, startPoint x: 53, startPoint y: 123, endPoint x: 78, endPoint y: 145, distance: 33.1
click at [57, 130] on div "HJ" at bounding box center [52, 124] width 17 height 15
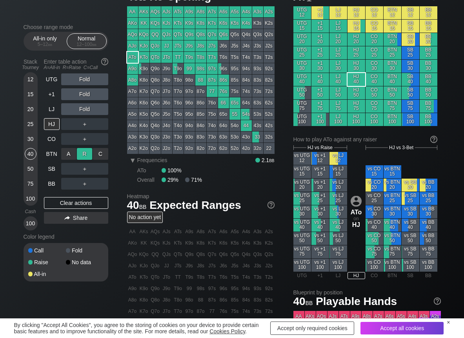
click at [82, 156] on div "R ✕" at bounding box center [84, 154] width 15 height 12
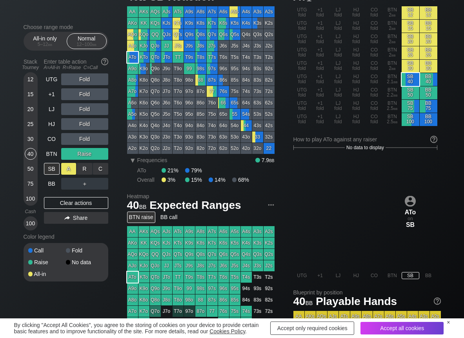
click at [67, 168] on div "A ✕" at bounding box center [68, 169] width 15 height 12
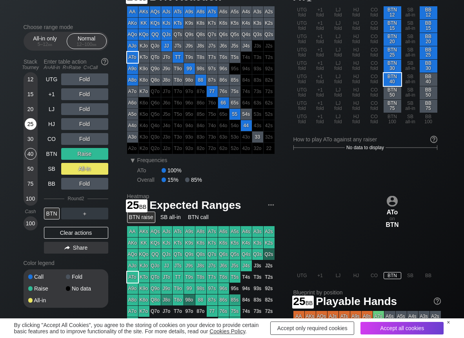
click at [31, 122] on div "25" at bounding box center [31, 124] width 12 height 12
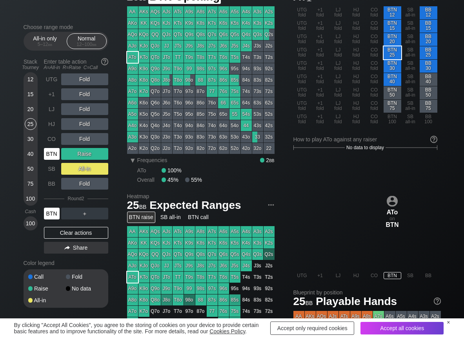
click at [51, 152] on div "BTN" at bounding box center [52, 154] width 16 height 12
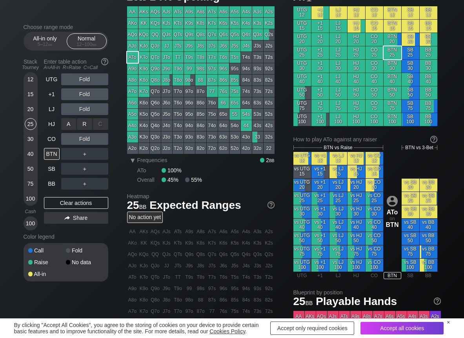
drag, startPoint x: 85, startPoint y: 124, endPoint x: 75, endPoint y: 132, distance: 13.4
click at [84, 124] on div "R ✕" at bounding box center [84, 124] width 15 height 12
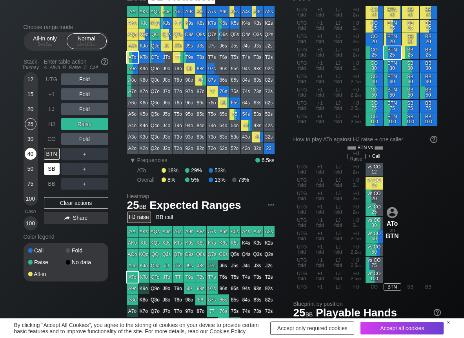
drag, startPoint x: 50, startPoint y: 168, endPoint x: 32, endPoint y: 150, distance: 25.5
click at [49, 169] on div "SB" at bounding box center [52, 169] width 16 height 12
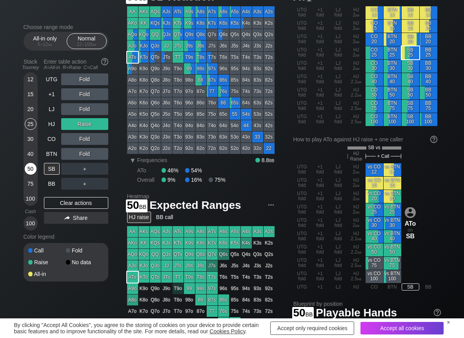
click at [32, 166] on div "50" at bounding box center [31, 169] width 12 height 12
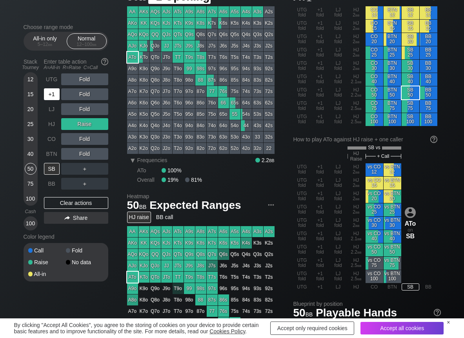
click at [50, 93] on div "+1" at bounding box center [52, 94] width 16 height 12
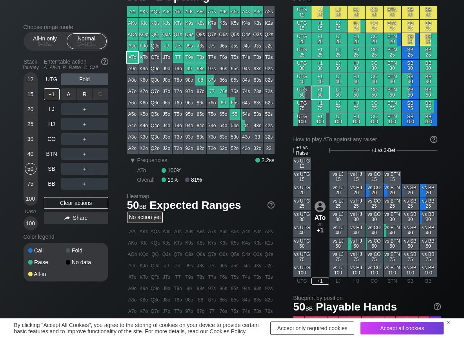
click at [87, 94] on div "R ✕" at bounding box center [84, 94] width 15 height 12
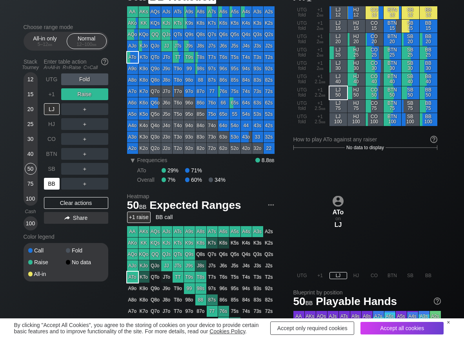
click at [59, 183] on div "BB" at bounding box center [52, 184] width 16 height 12
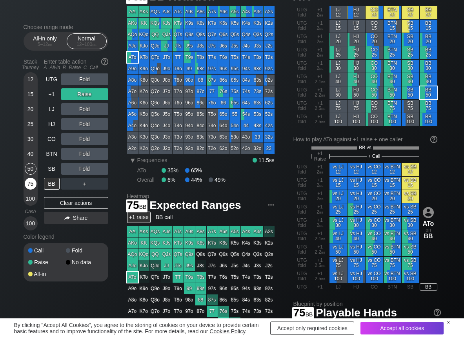
click at [28, 183] on div "75" at bounding box center [31, 184] width 12 height 12
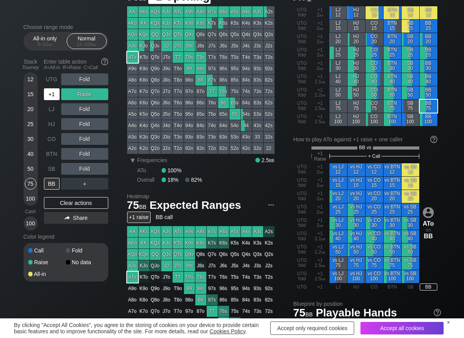
click at [51, 98] on div "+1" at bounding box center [52, 94] width 16 height 12
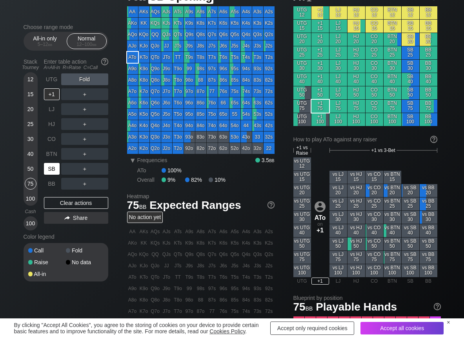
click at [51, 169] on div "SB" at bounding box center [52, 169] width 16 height 12
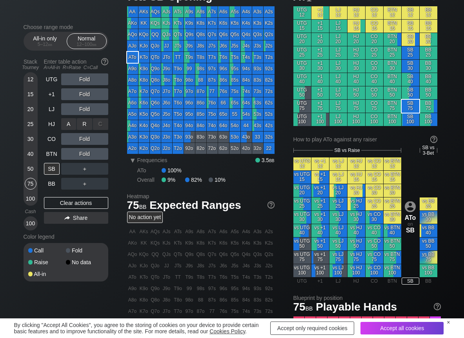
click at [86, 125] on div "R ✕" at bounding box center [84, 124] width 15 height 12
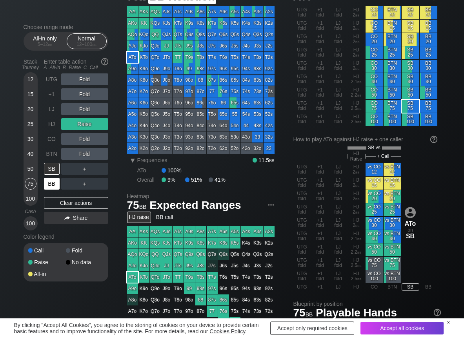
click at [57, 184] on div "BB" at bounding box center [52, 184] width 16 height 12
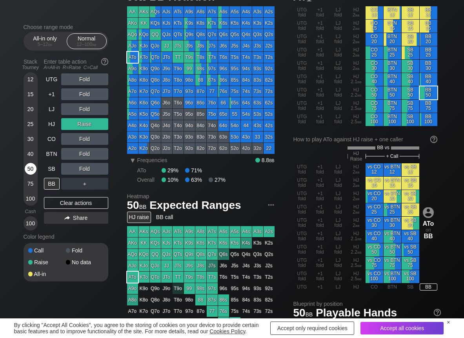
click at [34, 169] on div "50" at bounding box center [31, 169] width 12 height 12
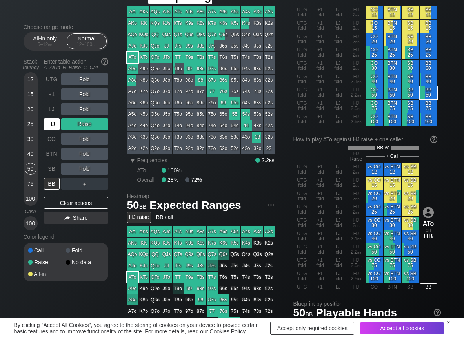
click at [49, 122] on div "HJ" at bounding box center [52, 124] width 16 height 12
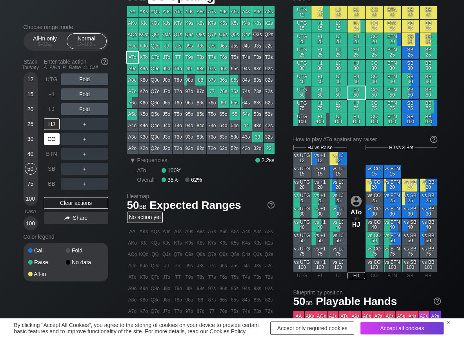
click at [51, 141] on div "CO" at bounding box center [52, 139] width 16 height 12
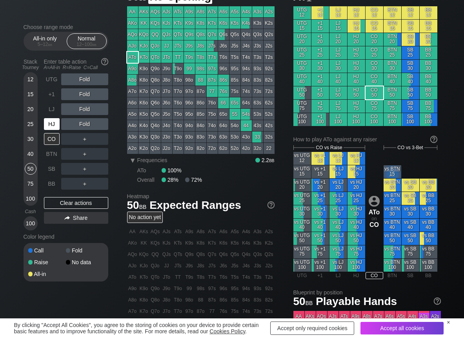
click at [48, 127] on div "HJ" at bounding box center [52, 124] width 16 height 12
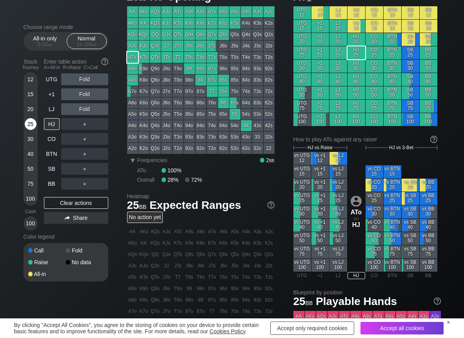
click at [27, 122] on div "25" at bounding box center [31, 124] width 12 height 12
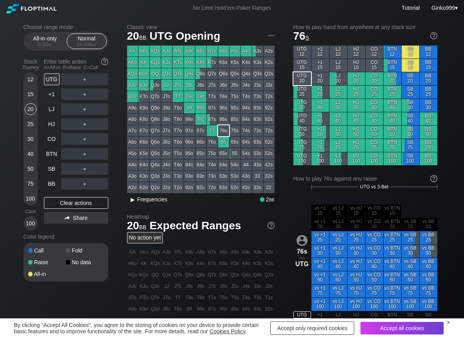
click at [148, 202] on span "Frequencies" at bounding box center [152, 199] width 30 height 6
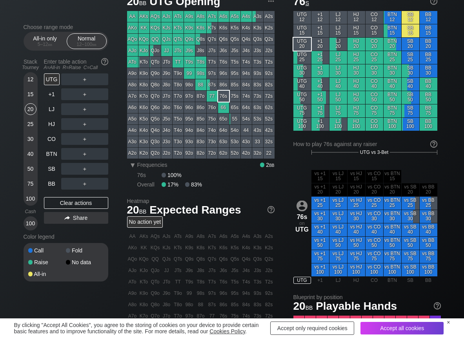
scroll to position [39, 0]
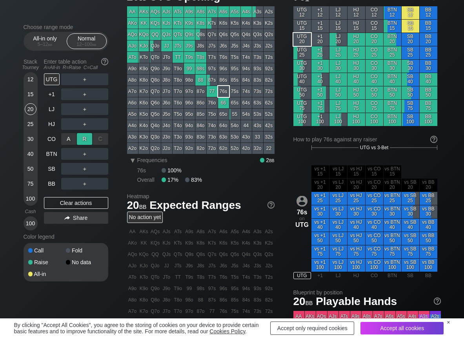
drag, startPoint x: 80, startPoint y: 133, endPoint x: 86, endPoint y: 139, distance: 8.9
click at [81, 135] on div "A ✕ R ✕ C ✕ ＋" at bounding box center [84, 139] width 47 height 18
click at [87, 140] on div "R ✕" at bounding box center [84, 139] width 15 height 12
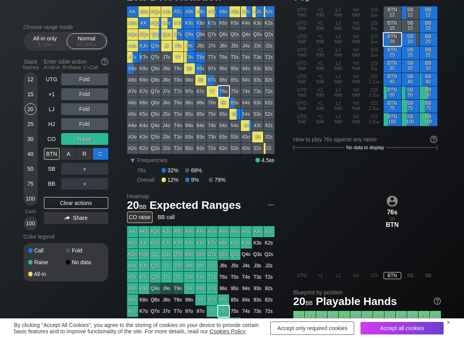
click at [99, 150] on div "C ✕" at bounding box center [100, 154] width 15 height 12
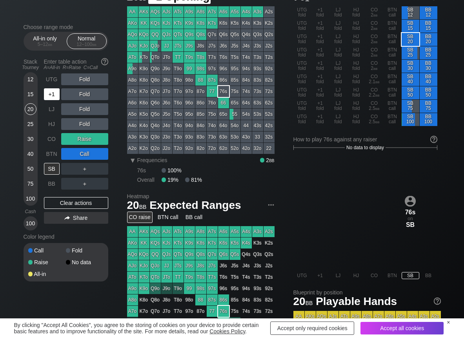
click at [58, 94] on div "+1" at bounding box center [52, 94] width 16 height 12
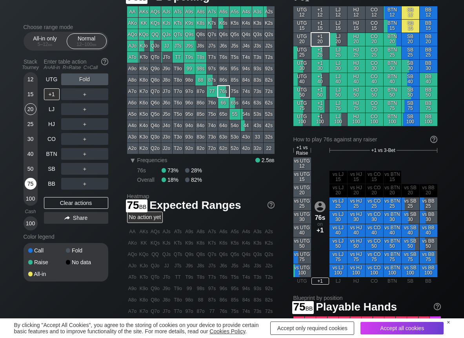
click at [30, 180] on div "75" at bounding box center [31, 184] width 12 height 12
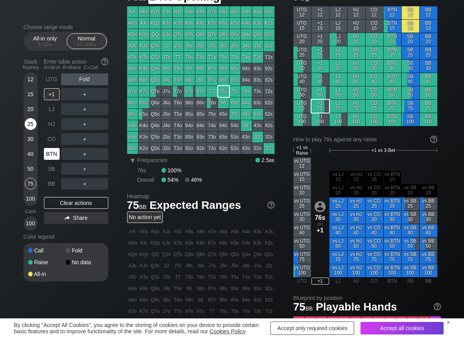
drag, startPoint x: 55, startPoint y: 153, endPoint x: 35, endPoint y: 121, distance: 36.8
click at [53, 153] on div "BTN" at bounding box center [52, 154] width 16 height 12
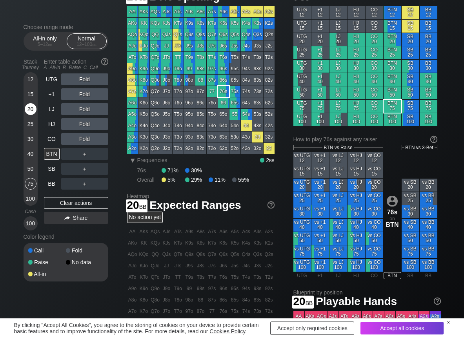
click at [32, 104] on div "20" at bounding box center [31, 109] width 12 height 12
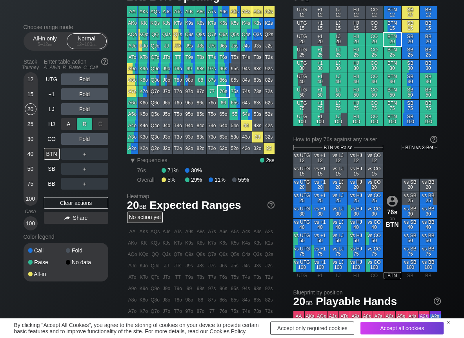
click at [83, 124] on div "R ✕" at bounding box center [84, 124] width 15 height 12
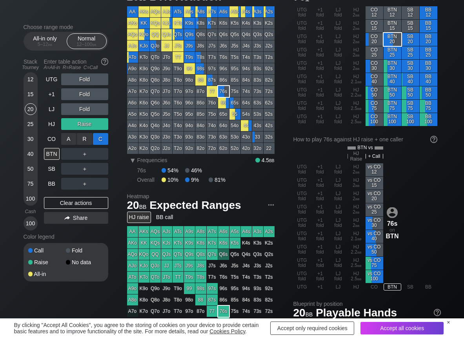
click at [100, 136] on div "C ✕" at bounding box center [100, 139] width 15 height 12
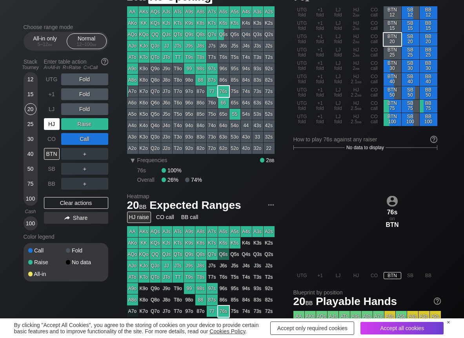
click at [52, 122] on div "HJ" at bounding box center [52, 124] width 16 height 12
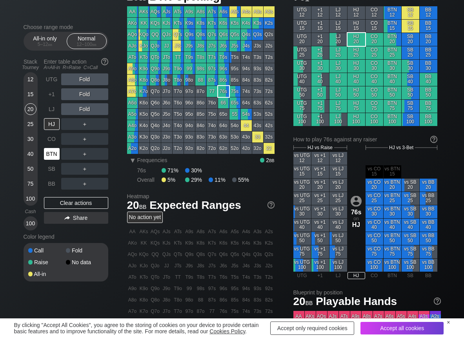
click at [51, 156] on div "BTN" at bounding box center [52, 154] width 16 height 12
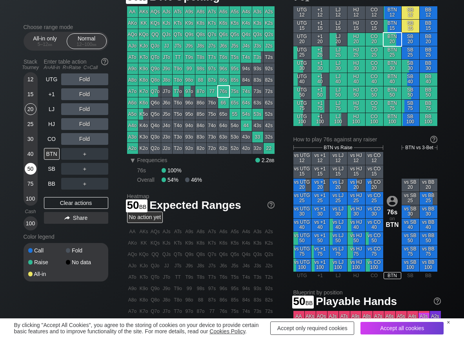
click at [30, 169] on div "50" at bounding box center [31, 169] width 12 height 12
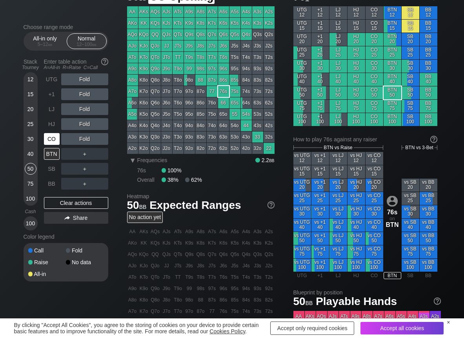
click at [50, 138] on div "CO" at bounding box center [52, 139] width 16 height 12
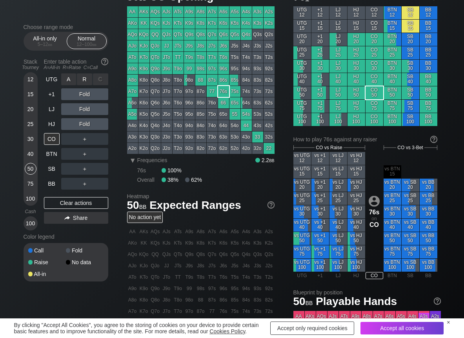
click at [80, 83] on div "R ✕" at bounding box center [84, 79] width 15 height 12
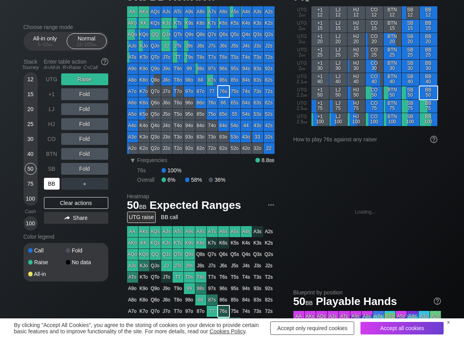
click at [49, 187] on div "BB" at bounding box center [52, 184] width 16 height 12
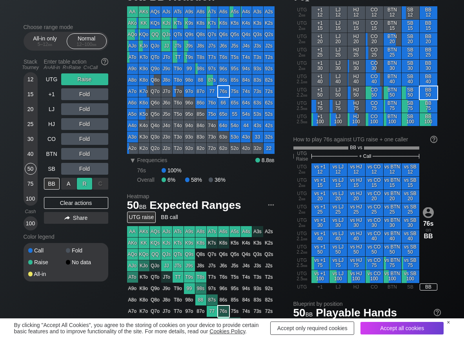
click at [87, 186] on div "R ✕" at bounding box center [84, 184] width 15 height 12
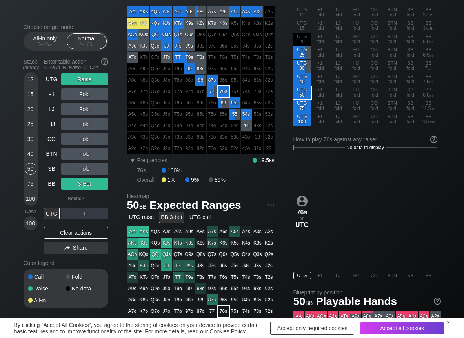
click at [50, 71] on div "Enter table action A=All-in R=Raise C=Call" at bounding box center [76, 64] width 64 height 18
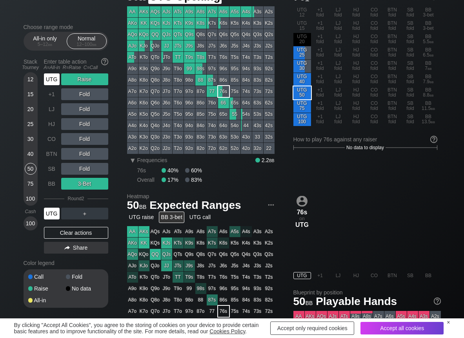
click at [53, 80] on div "UTG" at bounding box center [52, 79] width 16 height 12
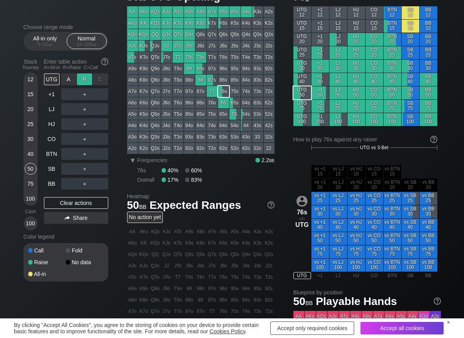
click at [89, 80] on div "R ✕" at bounding box center [84, 79] width 15 height 12
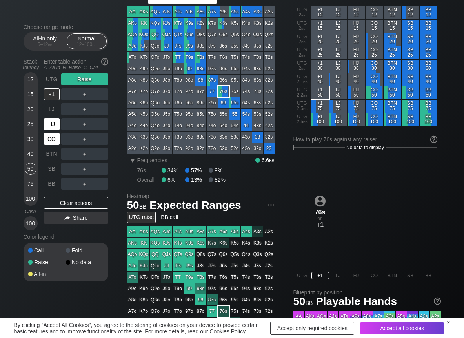
click at [51, 126] on div "HJ" at bounding box center [52, 124] width 16 height 12
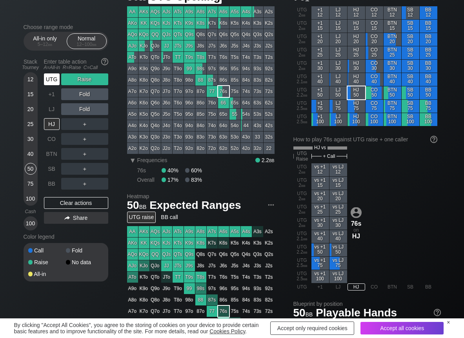
click at [46, 86] on div "UTG" at bounding box center [52, 79] width 17 height 15
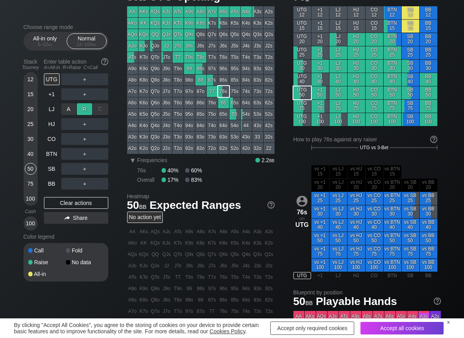
drag, startPoint x: 86, startPoint y: 111, endPoint x: 87, endPoint y: 139, distance: 27.9
click at [87, 112] on div "R ✕" at bounding box center [84, 109] width 15 height 12
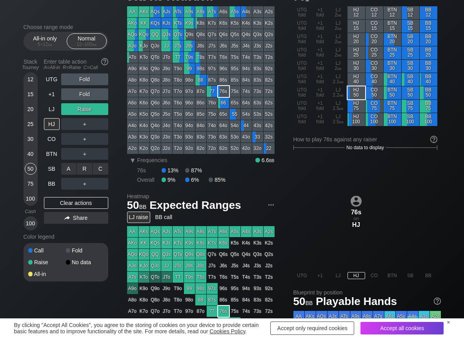
click at [87, 167] on div "R ✕" at bounding box center [84, 169] width 15 height 12
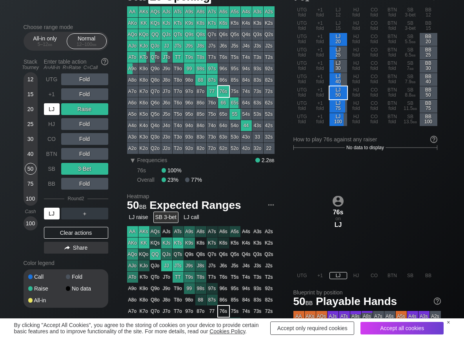
drag, startPoint x: 51, startPoint y: 106, endPoint x: 74, endPoint y: 113, distance: 24.0
click at [55, 109] on div "LJ" at bounding box center [52, 109] width 16 height 12
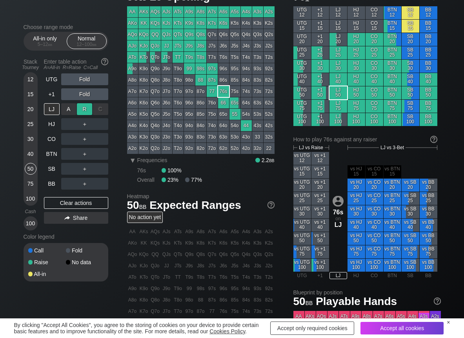
click at [82, 113] on div "R ✕" at bounding box center [84, 109] width 15 height 12
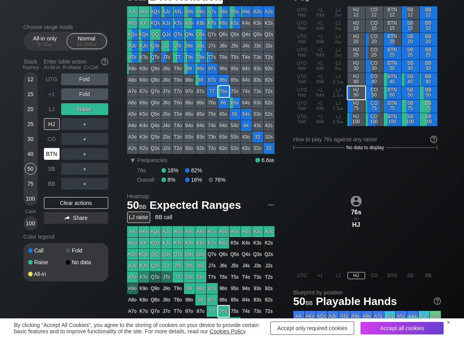
click at [50, 154] on div "BTN" at bounding box center [52, 154] width 16 height 12
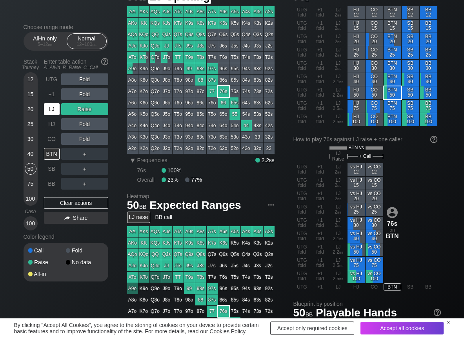
click at [50, 108] on div "LJ" at bounding box center [52, 109] width 16 height 12
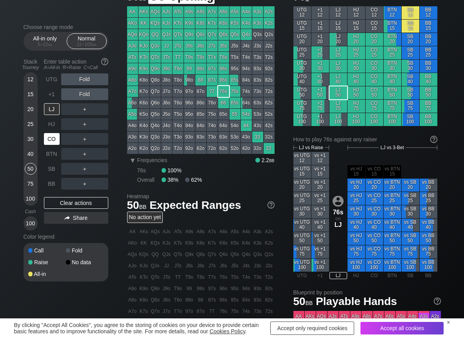
click at [50, 145] on div "CO" at bounding box center [52, 138] width 17 height 15
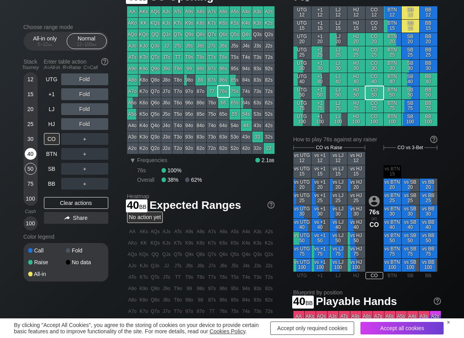
click at [31, 155] on div "40" at bounding box center [31, 154] width 12 height 12
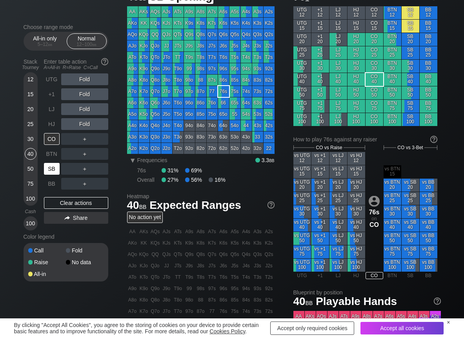
click at [51, 170] on div "SB" at bounding box center [52, 169] width 16 height 12
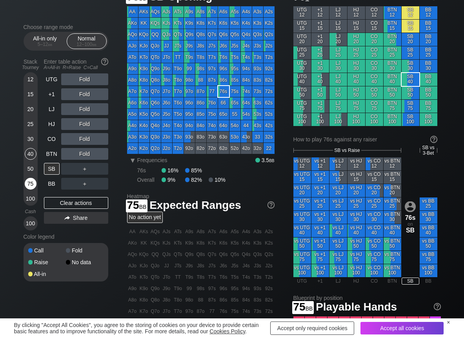
click at [33, 183] on div "75" at bounding box center [31, 184] width 12 height 12
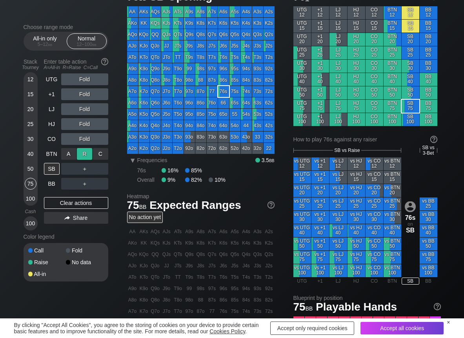
click at [87, 154] on div "R ✕" at bounding box center [84, 154] width 15 height 12
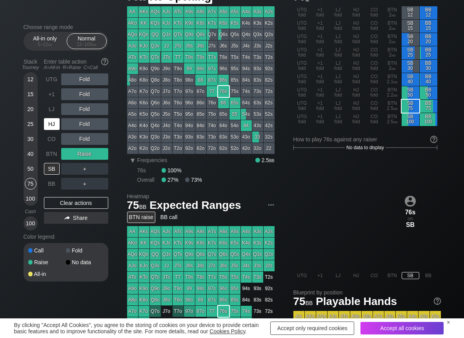
click at [53, 122] on div "HJ" at bounding box center [52, 124] width 16 height 12
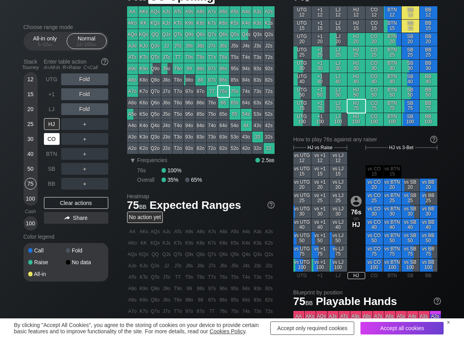
click at [47, 142] on div "CO" at bounding box center [52, 139] width 16 height 12
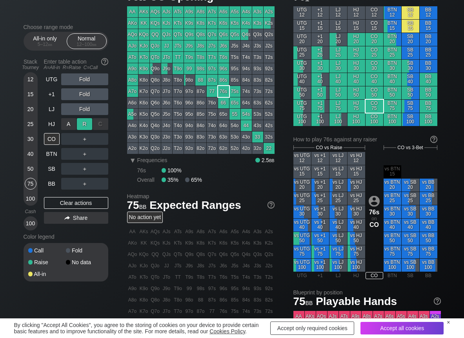
click at [83, 126] on div "R ✕" at bounding box center [84, 124] width 15 height 12
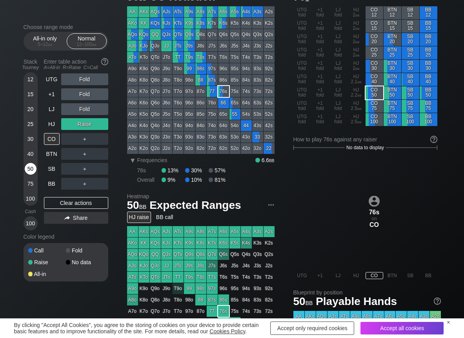
click at [31, 172] on div "50" at bounding box center [31, 169] width 12 height 12
click at [84, 140] on div "R ✕" at bounding box center [84, 139] width 15 height 12
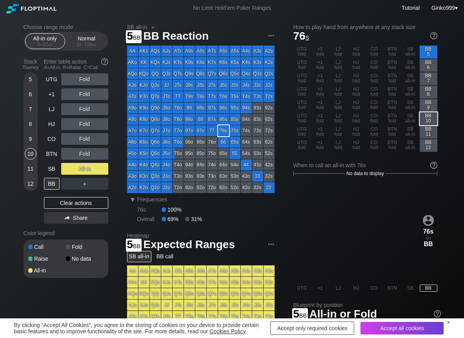
click at [31, 79] on div "5" at bounding box center [31, 79] width 12 height 12
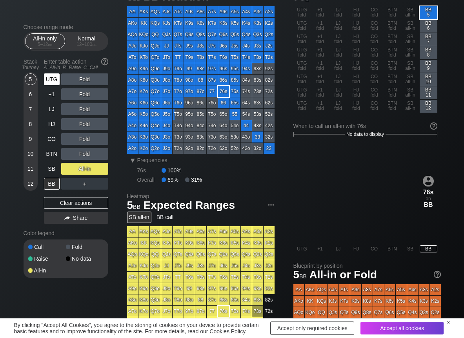
scroll to position [39, 0]
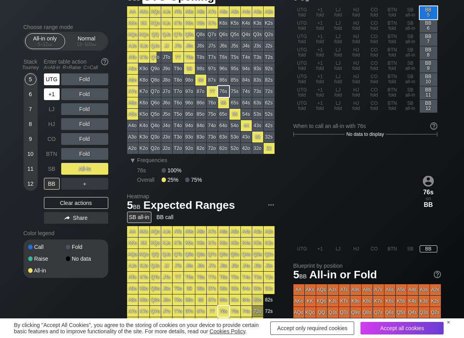
drag, startPoint x: 44, startPoint y: 79, endPoint x: 47, endPoint y: 87, distance: 8.8
click at [44, 80] on div "UTG" at bounding box center [52, 79] width 16 height 12
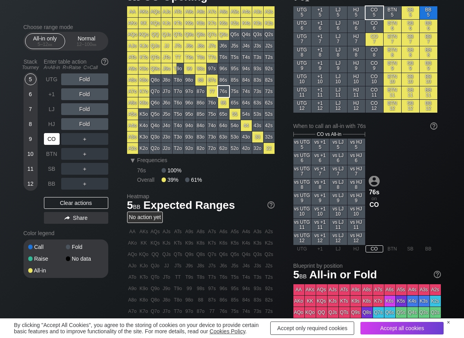
click at [48, 138] on div "CO" at bounding box center [52, 139] width 16 height 12
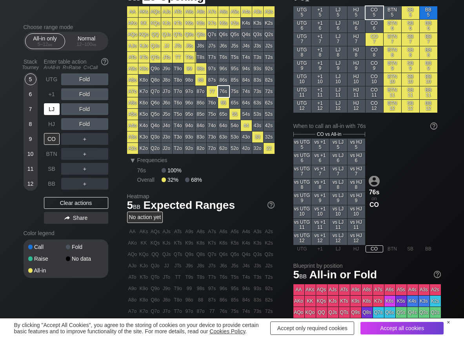
click at [52, 111] on div "LJ" at bounding box center [52, 109] width 16 height 12
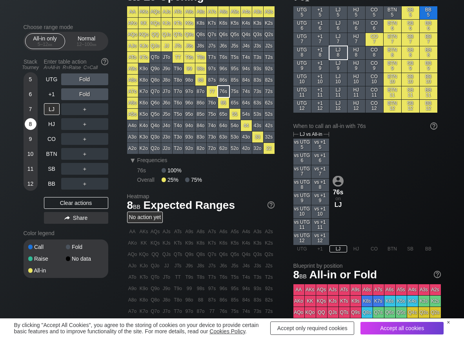
click at [29, 122] on div "8" at bounding box center [31, 124] width 12 height 12
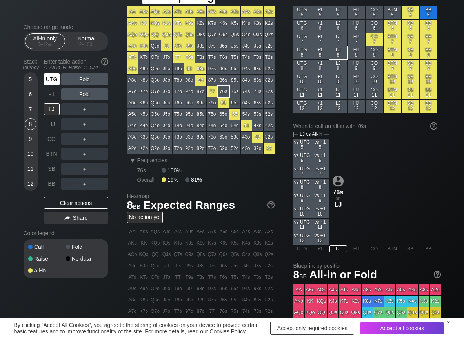
click at [54, 78] on div "UTG" at bounding box center [52, 79] width 16 height 12
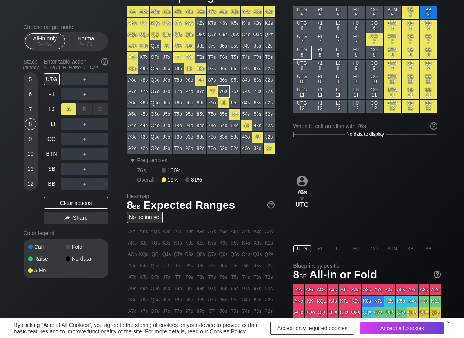
click at [69, 109] on div "A ✕" at bounding box center [68, 109] width 15 height 12
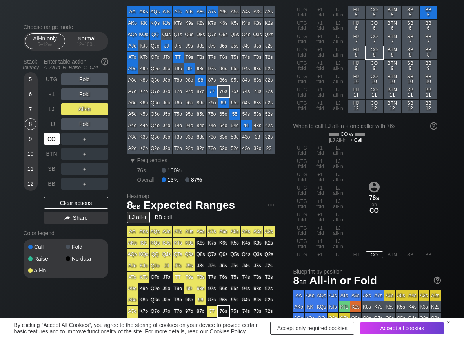
click at [50, 140] on div "CO" at bounding box center [52, 139] width 16 height 12
click at [104, 124] on div "C ✕" at bounding box center [100, 124] width 15 height 12
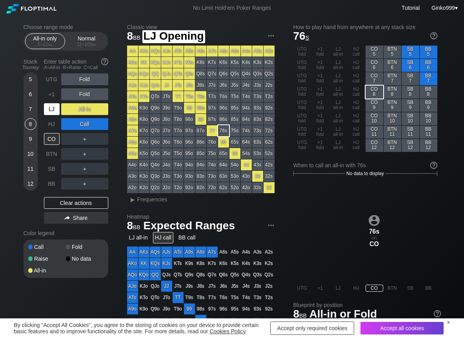
click at [47, 107] on div "LJ" at bounding box center [52, 109] width 16 height 12
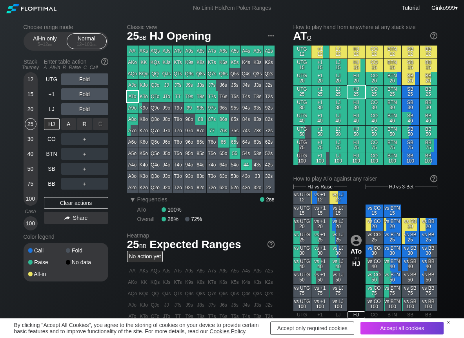
scroll to position [39, 0]
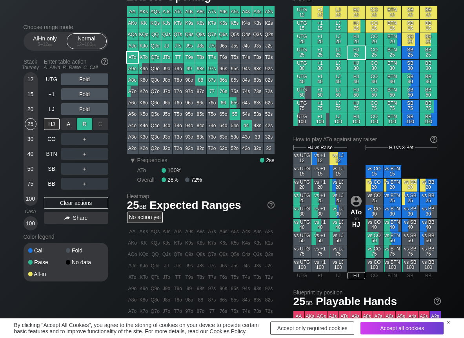
click at [84, 124] on div "R ✕" at bounding box center [84, 124] width 15 height 12
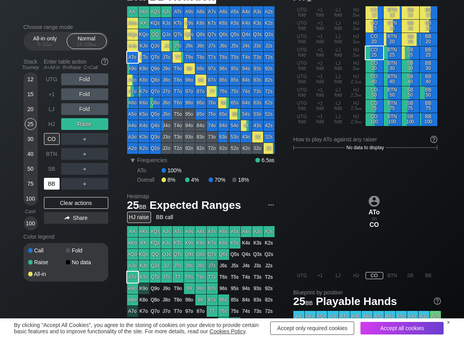
click at [55, 182] on div "BB" at bounding box center [52, 184] width 16 height 12
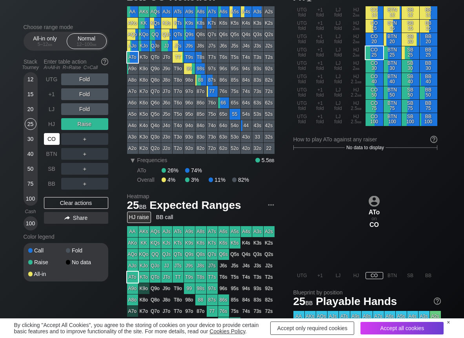
click at [47, 135] on div "CO" at bounding box center [52, 139] width 16 height 12
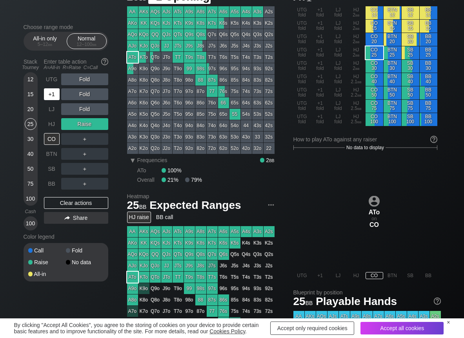
click at [46, 92] on div "+1" at bounding box center [52, 94] width 16 height 12
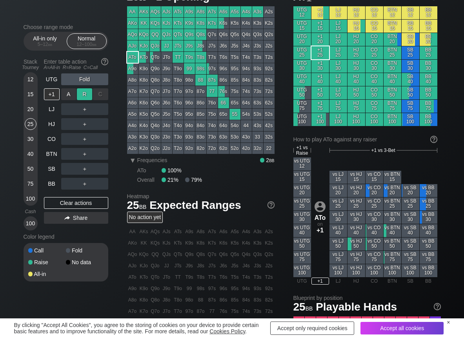
click at [85, 94] on div "R ✕" at bounding box center [84, 94] width 15 height 12
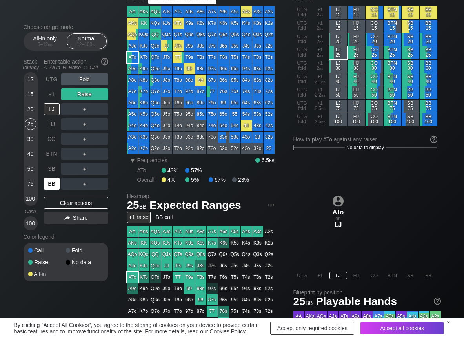
click at [51, 180] on div "BB" at bounding box center [52, 184] width 16 height 12
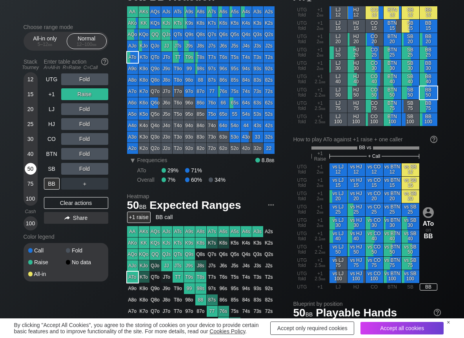
click at [32, 165] on div "50" at bounding box center [31, 169] width 12 height 12
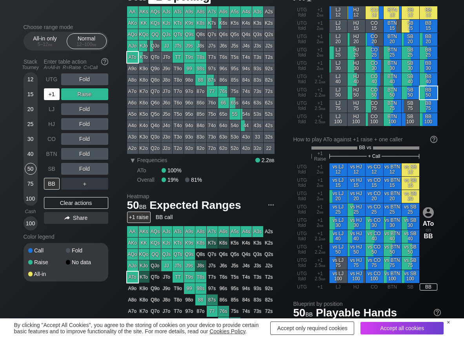
drag, startPoint x: 54, startPoint y: 98, endPoint x: 36, endPoint y: 86, distance: 22.2
click at [51, 97] on div "+1" at bounding box center [52, 94] width 16 height 12
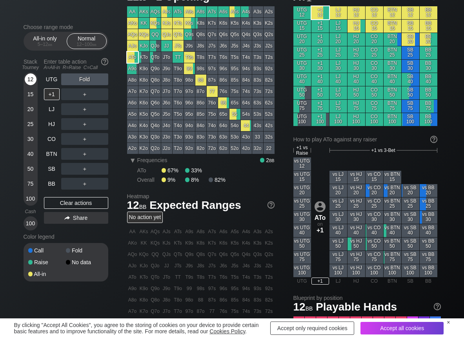
click at [31, 76] on div "12" at bounding box center [31, 79] width 12 height 12
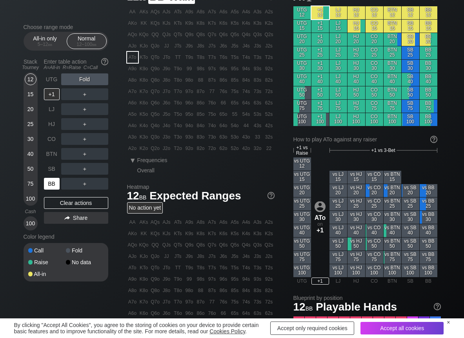
click at [50, 186] on div "BB" at bounding box center [52, 184] width 16 height 12
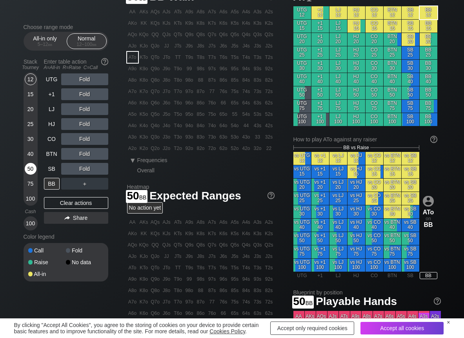
click at [31, 169] on div "50" at bounding box center [31, 169] width 12 height 12
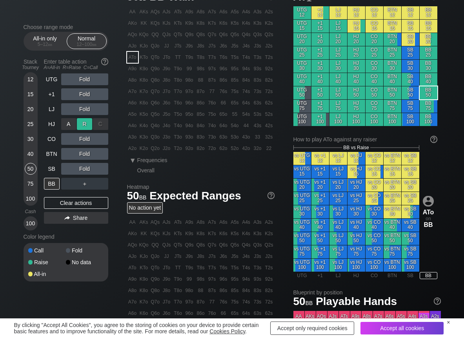
drag, startPoint x: 91, startPoint y: 121, endPoint x: 84, endPoint y: 124, distance: 8.1
click at [90, 121] on div "R ✕" at bounding box center [84, 124] width 15 height 12
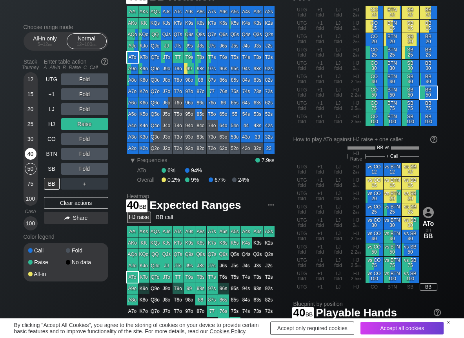
click at [33, 153] on div "40" at bounding box center [31, 154] width 12 height 12
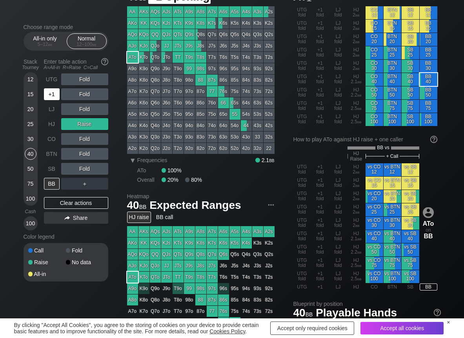
click at [55, 95] on div "+1" at bounding box center [52, 94] width 16 height 12
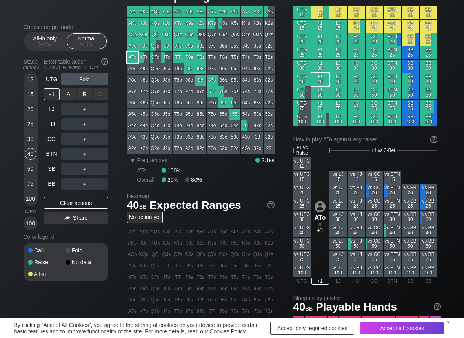
drag, startPoint x: 88, startPoint y: 95, endPoint x: 70, endPoint y: 102, distance: 19.2
click at [87, 95] on div "R ✕" at bounding box center [84, 94] width 15 height 12
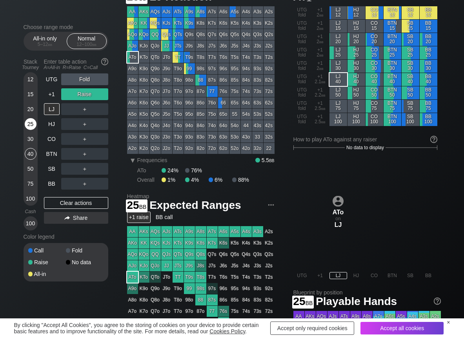
click at [30, 128] on div "25" at bounding box center [31, 124] width 12 height 12
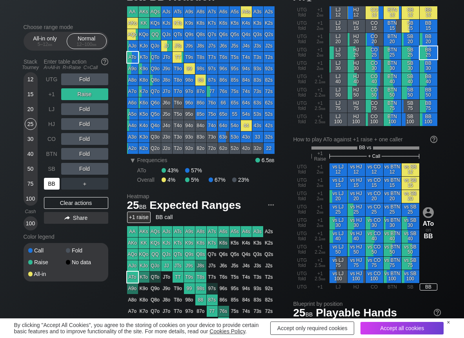
click at [51, 180] on div "BB" at bounding box center [52, 184] width 16 height 12
click at [95, 151] on div "C ✕" at bounding box center [100, 154] width 15 height 12
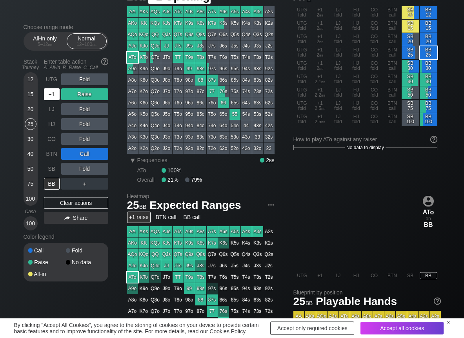
drag, startPoint x: 56, startPoint y: 95, endPoint x: 67, endPoint y: 123, distance: 29.9
click at [56, 96] on div "+1" at bounding box center [52, 94] width 16 height 12
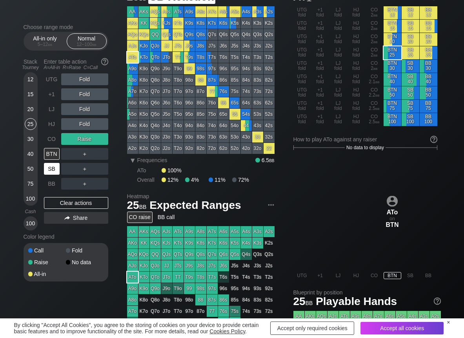
click at [55, 167] on div "SB" at bounding box center [52, 169] width 16 height 12
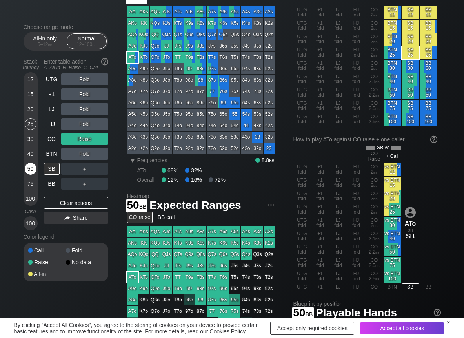
click at [32, 167] on div "50" at bounding box center [31, 169] width 12 height 12
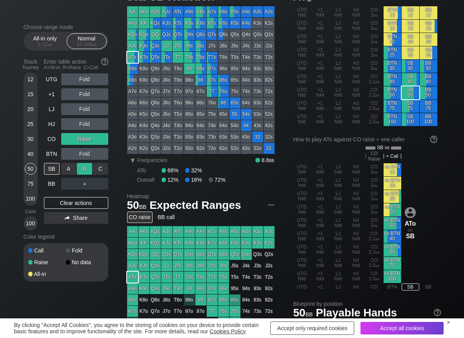
click at [82, 168] on div "R ✕" at bounding box center [84, 169] width 15 height 12
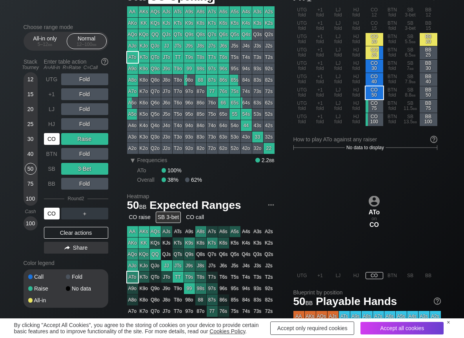
click at [53, 140] on div "CO" at bounding box center [52, 139] width 16 height 12
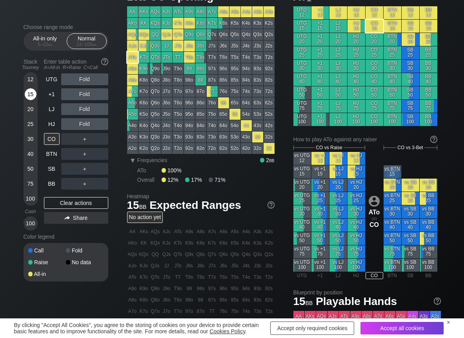
click at [28, 89] on div "15" at bounding box center [31, 94] width 12 height 12
click at [83, 121] on div "R ✕" at bounding box center [84, 124] width 15 height 12
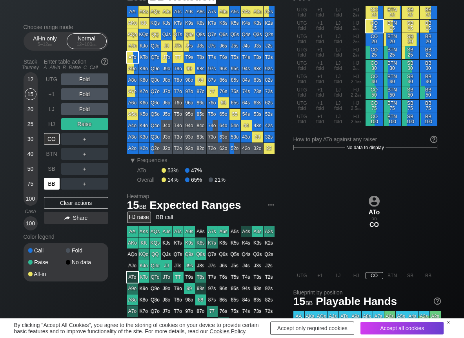
click at [50, 187] on div "BB" at bounding box center [52, 184] width 16 height 12
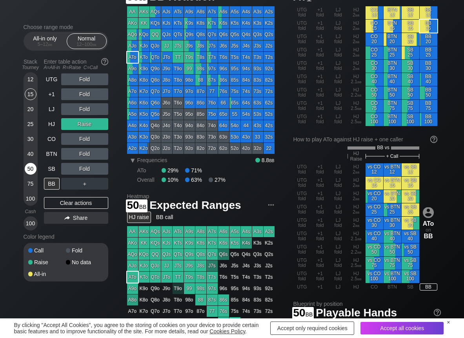
click at [31, 174] on div "50" at bounding box center [31, 169] width 12 height 12
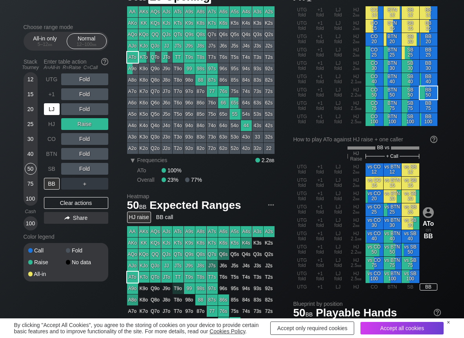
click at [49, 105] on div "LJ" at bounding box center [52, 109] width 16 height 12
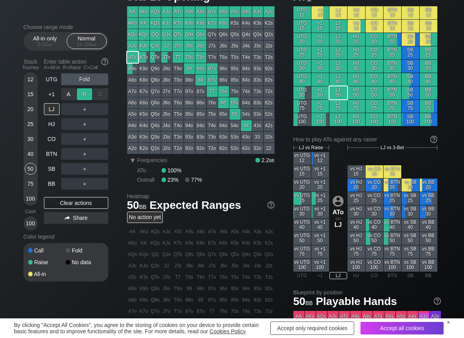
click at [89, 94] on div "R ✕" at bounding box center [84, 94] width 15 height 12
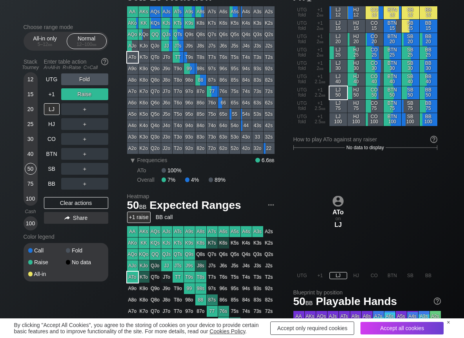
click at [58, 197] on div "UTG Fold +1 Raise LJ ＋ HJ ＋ CO ＋ BTN ＋ SB ＋ BB ＋ Clear actions Share" at bounding box center [76, 151] width 64 height 157
click at [58, 200] on div "Clear actions" at bounding box center [76, 203] width 64 height 12
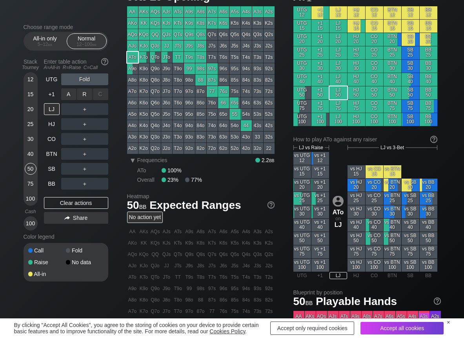
drag, startPoint x: 82, startPoint y: 100, endPoint x: 77, endPoint y: 103, distance: 5.3
click at [82, 99] on div "R ✕" at bounding box center [84, 94] width 15 height 12
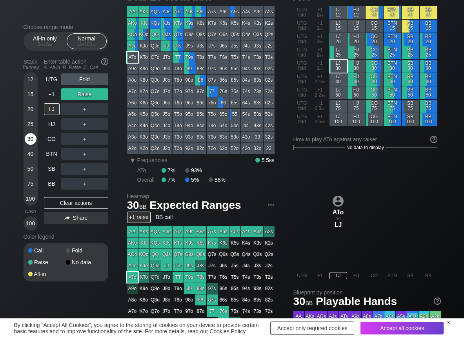
click at [33, 135] on div "30" at bounding box center [31, 139] width 12 height 12
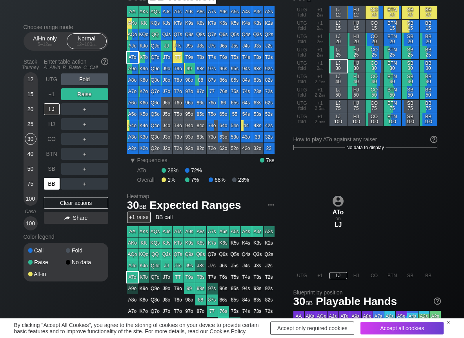
click at [46, 187] on div "BB" at bounding box center [52, 184] width 16 height 12
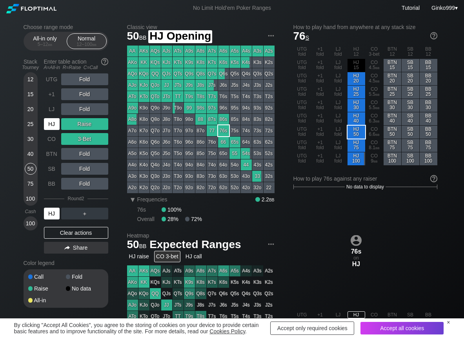
scroll to position [39, 0]
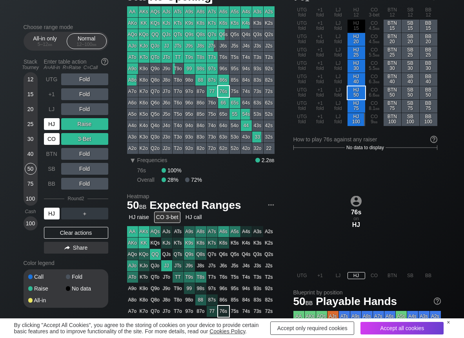
drag, startPoint x: 0, startPoint y: 0, endPoint x: 51, endPoint y: 140, distance: 148.7
click at [55, 122] on div "HJ" at bounding box center [52, 124] width 16 height 12
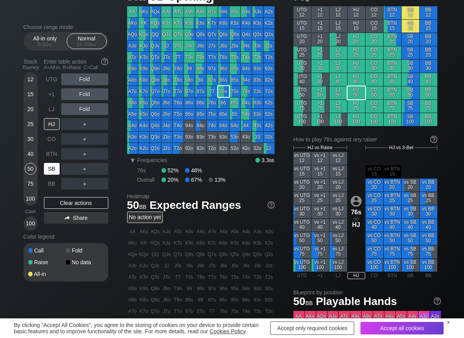
click at [53, 175] on div "SB" at bounding box center [52, 168] width 17 height 15
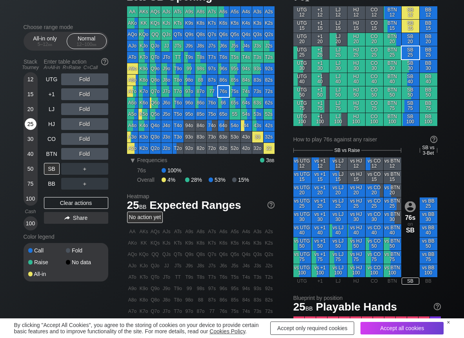
click at [31, 126] on div "25" at bounding box center [31, 124] width 12 height 12
click at [84, 169] on div "R ✕" at bounding box center [84, 169] width 15 height 12
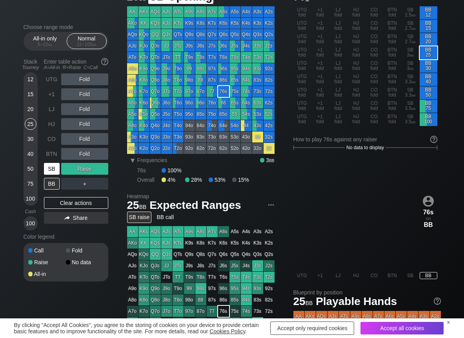
drag, startPoint x: 56, startPoint y: 164, endPoint x: 70, endPoint y: 170, distance: 15.2
click at [56, 166] on div "SB" at bounding box center [52, 169] width 16 height 12
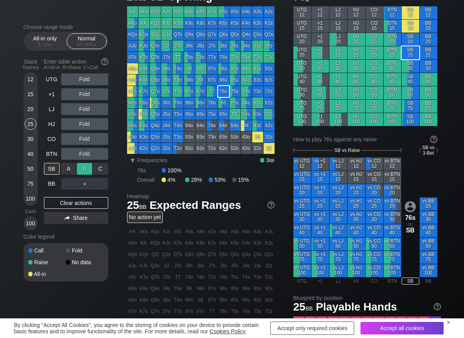
click at [97, 168] on div "C ✕" at bounding box center [100, 169] width 15 height 12
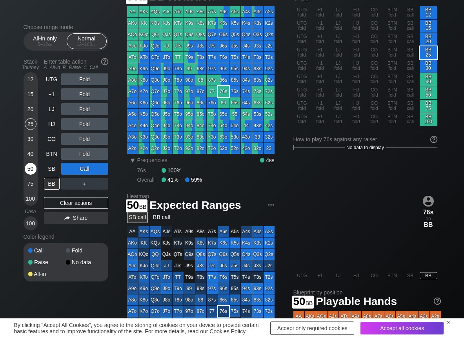
click at [27, 169] on div "50" at bounding box center [31, 169] width 12 height 12
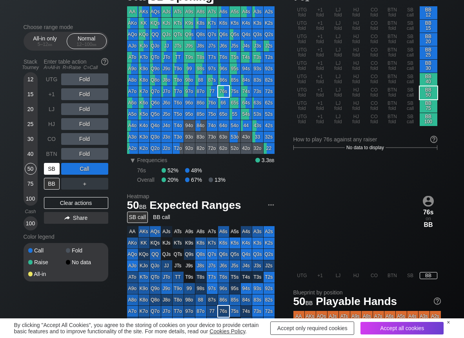
click at [53, 164] on div "SB" at bounding box center [52, 169] width 16 height 12
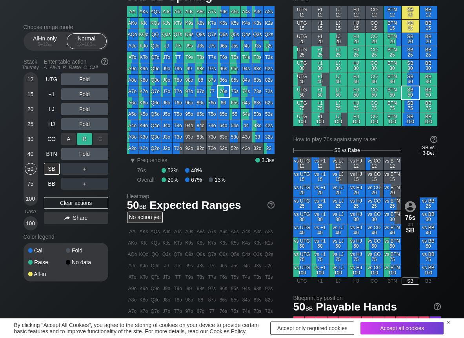
click at [87, 139] on div "R ✕" at bounding box center [84, 139] width 15 height 12
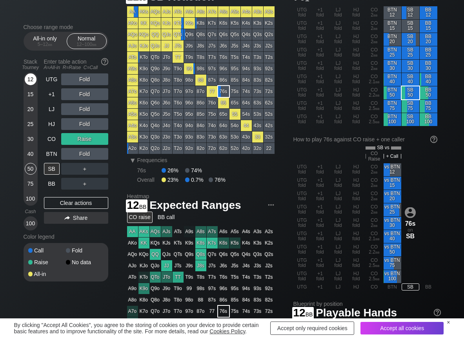
click at [31, 78] on div "12" at bounding box center [31, 79] width 12 height 12
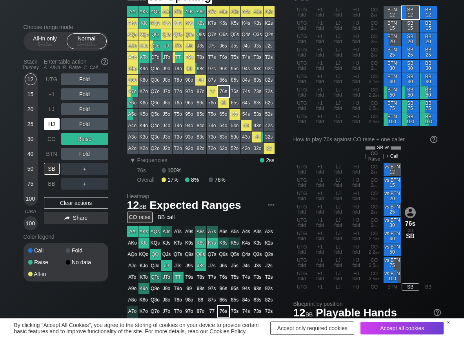
click at [47, 126] on div "HJ" at bounding box center [52, 124] width 16 height 12
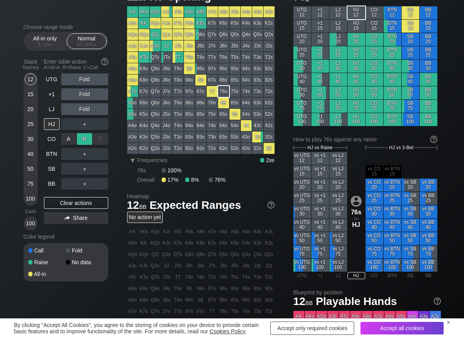
click at [85, 143] on div "R ✕" at bounding box center [84, 139] width 15 height 12
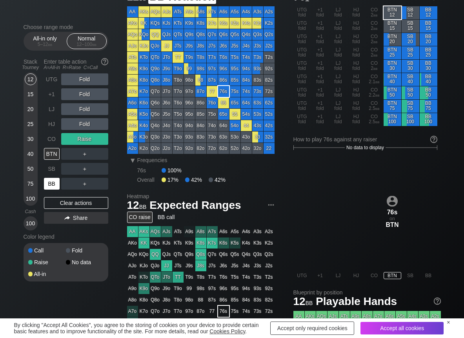
drag, startPoint x: 51, startPoint y: 182, endPoint x: 40, endPoint y: 168, distance: 17.3
click at [51, 182] on div "BB" at bounding box center [52, 184] width 16 height 12
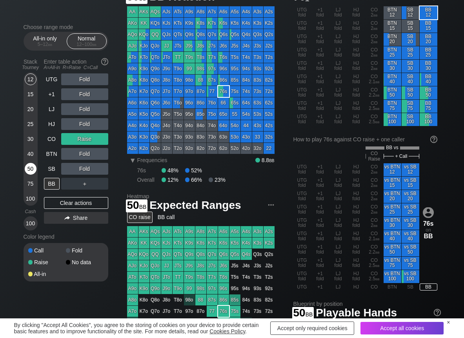
click at [31, 169] on div "50" at bounding box center [31, 169] width 12 height 12
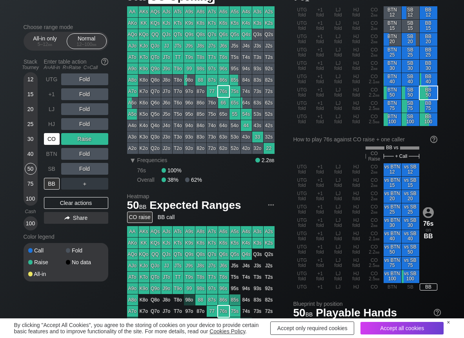
click at [52, 138] on div "CO" at bounding box center [52, 139] width 16 height 12
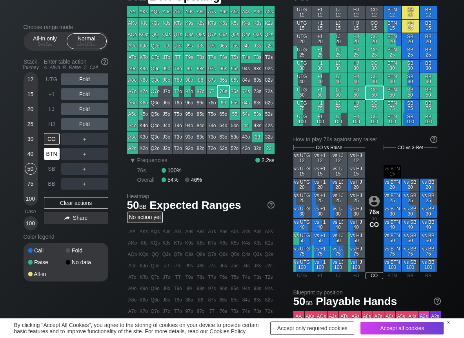
click at [47, 150] on div "BTN" at bounding box center [52, 154] width 16 height 12
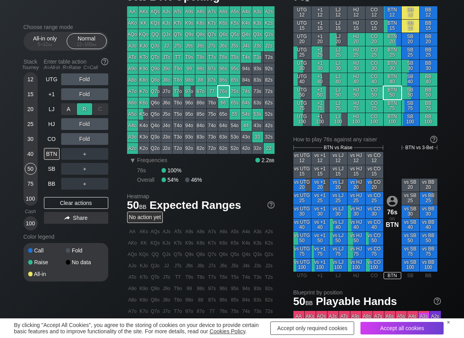
click at [85, 108] on div "R ✕" at bounding box center [84, 109] width 15 height 12
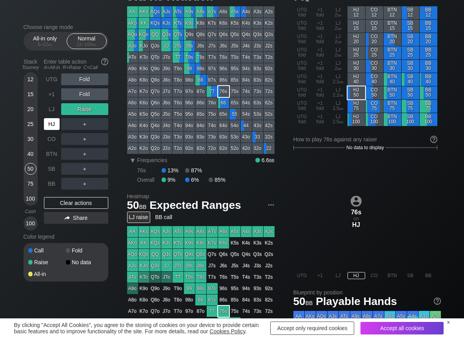
drag, startPoint x: 56, startPoint y: 123, endPoint x: 39, endPoint y: 133, distance: 19.5
click at [53, 124] on div "HJ" at bounding box center [52, 124] width 16 height 12
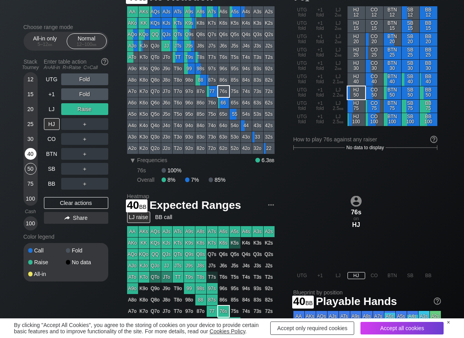
click at [27, 157] on div "40" at bounding box center [31, 154] width 12 height 12
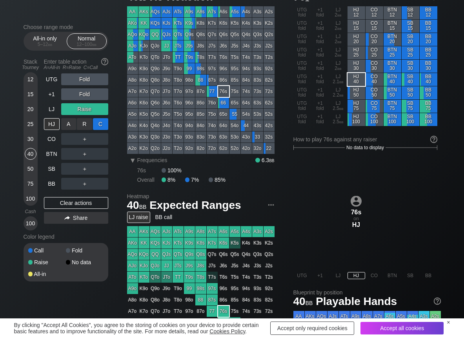
click at [105, 127] on div "C ✕" at bounding box center [100, 124] width 15 height 12
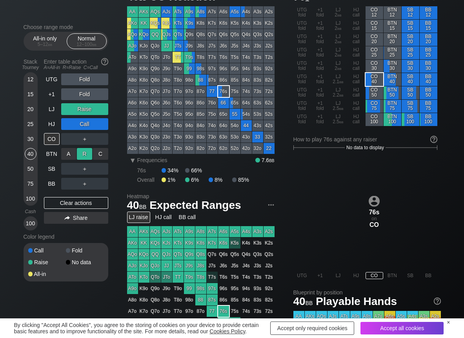
click at [84, 153] on div "R ✕" at bounding box center [84, 154] width 15 height 12
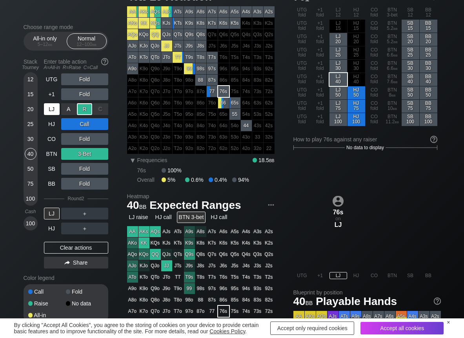
click at [53, 109] on div "LJ" at bounding box center [52, 109] width 16 height 12
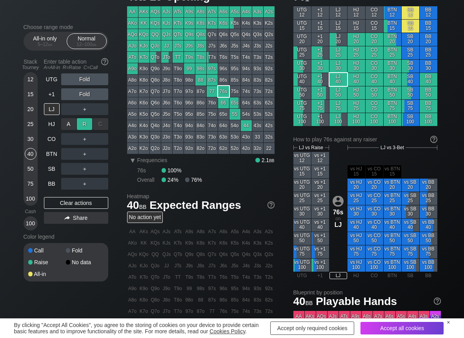
click at [84, 124] on div "R ✕" at bounding box center [84, 124] width 15 height 12
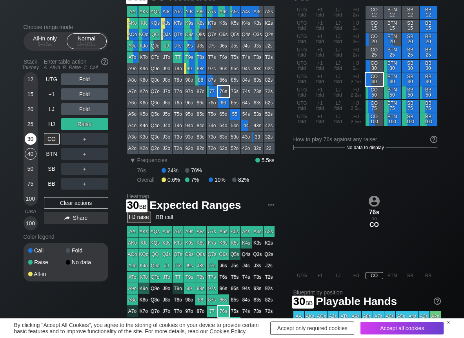
click at [30, 140] on div "30" at bounding box center [31, 139] width 12 height 12
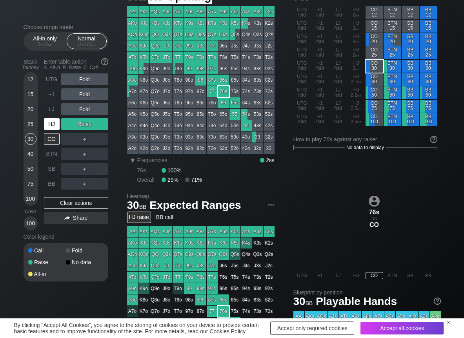
click at [47, 124] on div "HJ" at bounding box center [52, 124] width 16 height 12
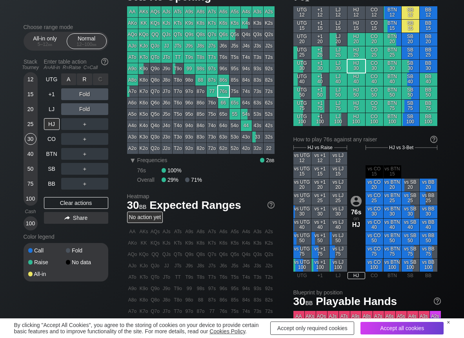
click at [83, 82] on div "R ✕" at bounding box center [84, 79] width 15 height 12
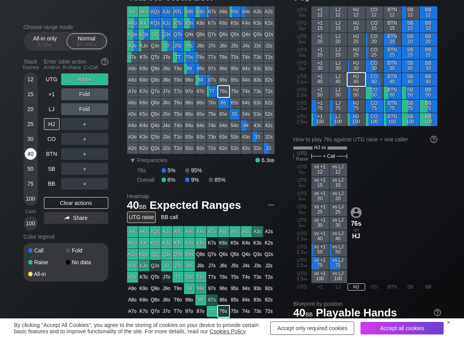
click at [27, 154] on div "40" at bounding box center [31, 154] width 12 height 12
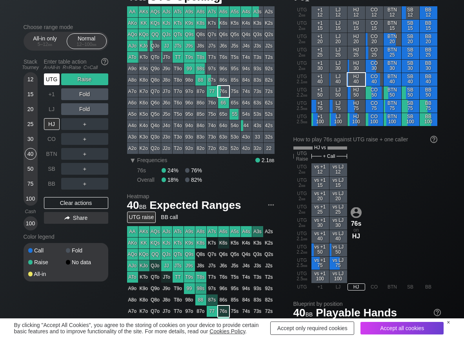
click at [49, 81] on div "UTG" at bounding box center [52, 79] width 16 height 12
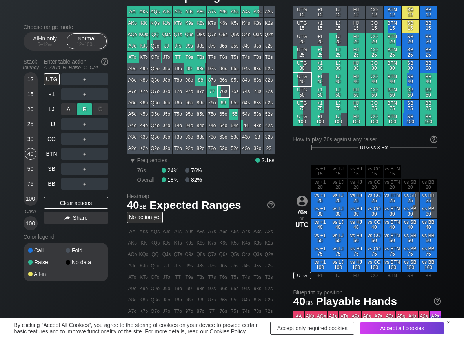
click at [82, 111] on div "R ✕" at bounding box center [84, 109] width 15 height 12
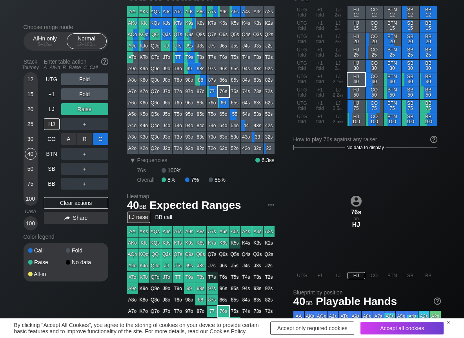
click at [101, 142] on div "C ✕" at bounding box center [100, 139] width 15 height 12
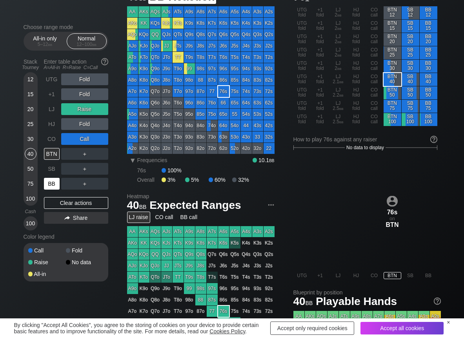
click at [56, 179] on div "BB" at bounding box center [52, 184] width 16 height 12
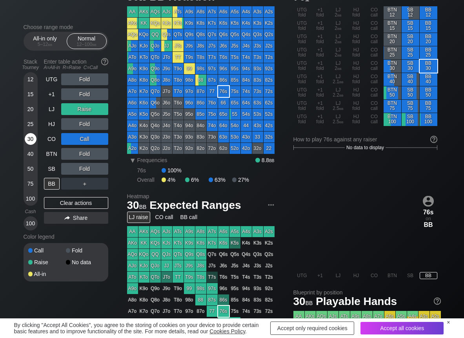
click at [31, 143] on div "30" at bounding box center [31, 139] width 12 height 12
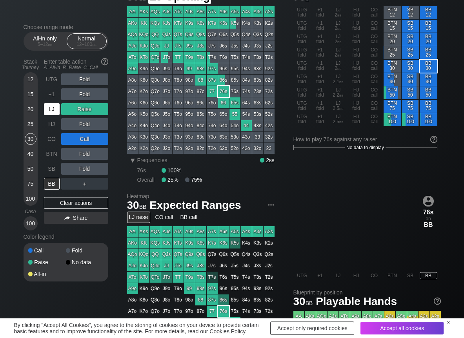
drag, startPoint x: 57, startPoint y: 110, endPoint x: 38, endPoint y: 120, distance: 21.3
click at [55, 110] on div "LJ" at bounding box center [52, 109] width 16 height 12
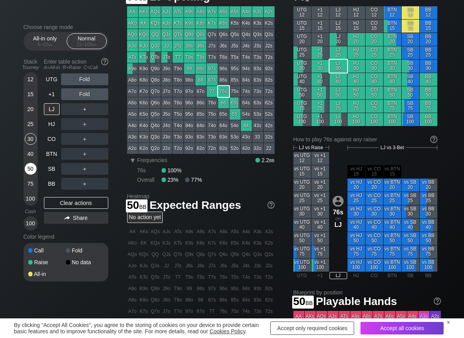
click at [30, 169] on div "50" at bounding box center [31, 169] width 12 height 12
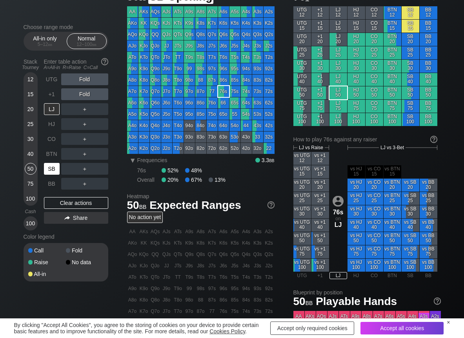
click at [56, 169] on div "SB" at bounding box center [52, 169] width 16 height 12
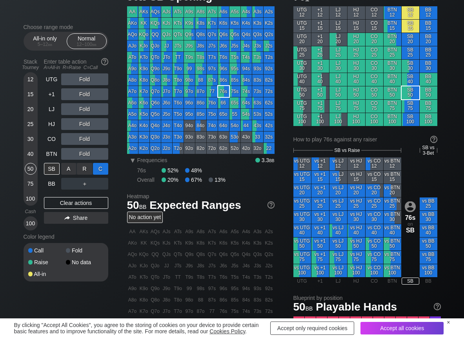
click at [102, 173] on div "C ✕" at bounding box center [100, 169] width 15 height 12
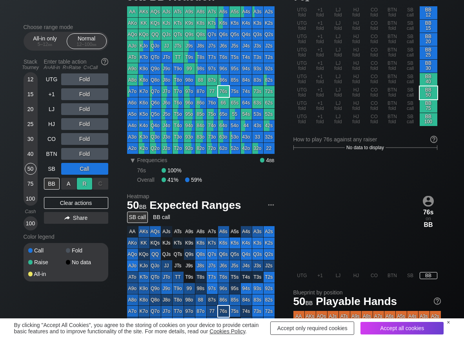
click at [86, 186] on div "R ✕" at bounding box center [84, 184] width 15 height 12
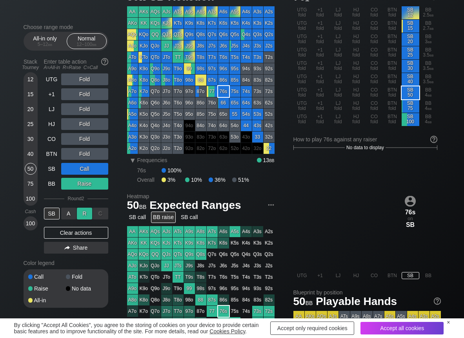
click at [86, 209] on div "R ✕" at bounding box center [84, 214] width 15 height 12
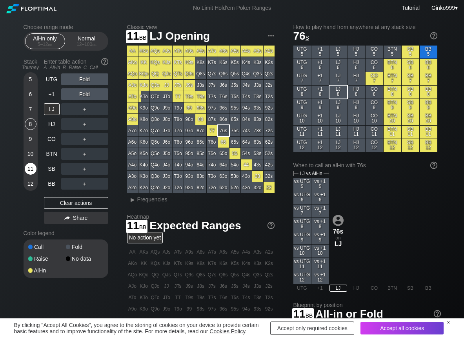
click at [31, 169] on div "11" at bounding box center [31, 169] width 12 height 12
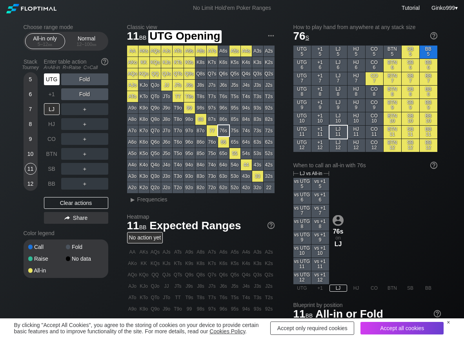
click at [57, 82] on div "UTG" at bounding box center [52, 79] width 16 height 12
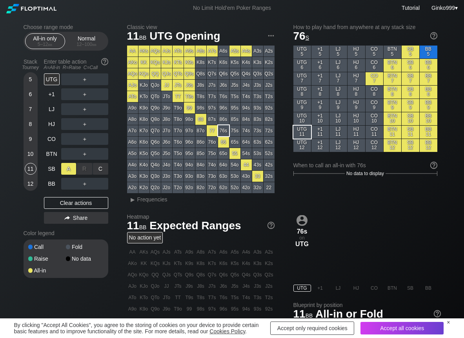
click at [65, 167] on div "A ✕" at bounding box center [68, 169] width 15 height 12
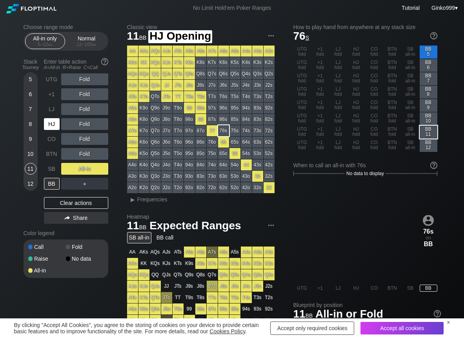
click at [49, 124] on div "HJ" at bounding box center [52, 124] width 16 height 12
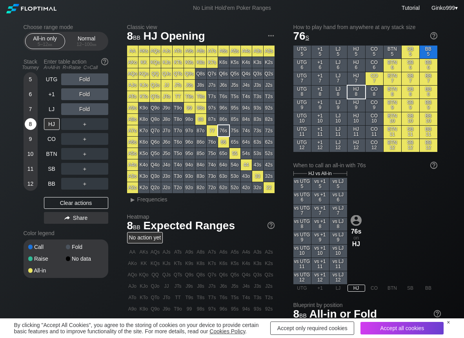
click at [33, 126] on div "8" at bounding box center [31, 124] width 12 height 12
click at [71, 127] on div "A ✕" at bounding box center [68, 124] width 15 height 12
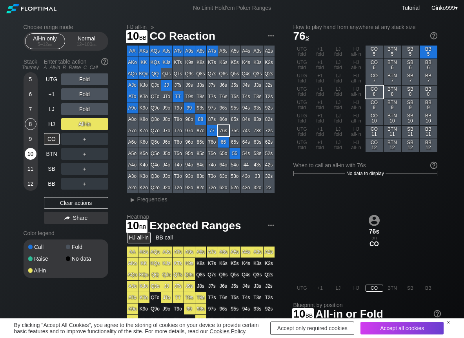
drag, startPoint x: 29, startPoint y: 152, endPoint x: 33, endPoint y: 157, distance: 6.1
click at [29, 153] on div "10" at bounding box center [31, 154] width 12 height 12
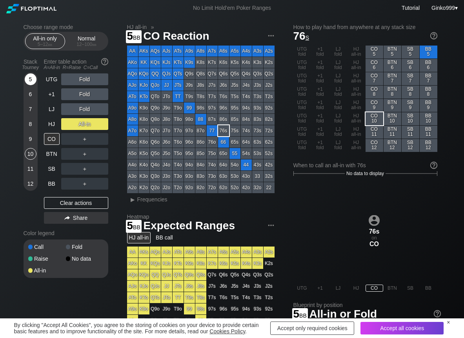
click at [31, 81] on div "5" at bounding box center [31, 79] width 12 height 12
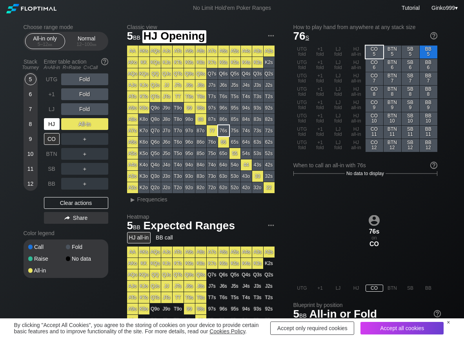
drag, startPoint x: 46, startPoint y: 120, endPoint x: 49, endPoint y: 129, distance: 9.8
click at [47, 123] on div "HJ" at bounding box center [52, 124] width 16 height 12
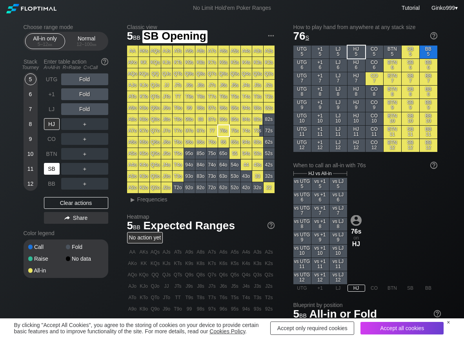
click at [47, 169] on div "SB" at bounding box center [52, 169] width 16 height 12
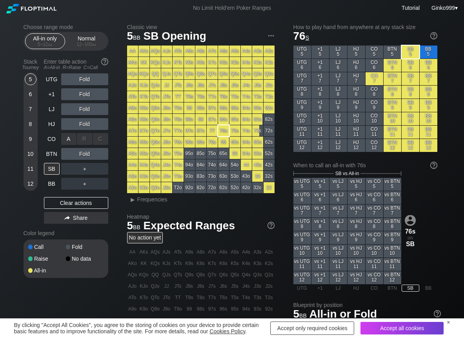
click at [67, 138] on div "A ✕" at bounding box center [68, 139] width 15 height 12
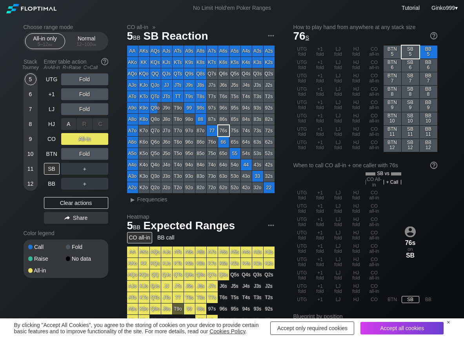
click at [68, 127] on div "A ✕" at bounding box center [68, 124] width 15 height 12
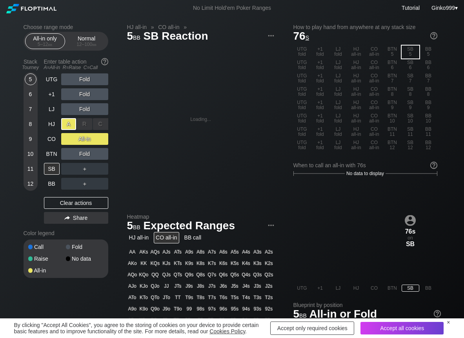
click at [64, 123] on div "A ✕" at bounding box center [68, 124] width 15 height 12
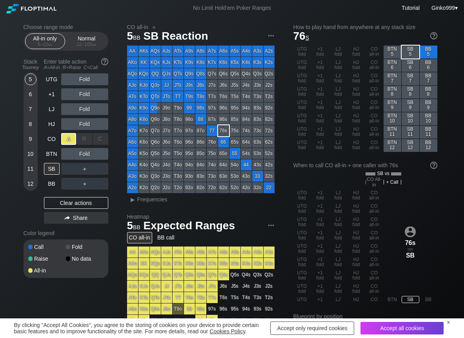
click at [67, 139] on div "A ✕" at bounding box center [68, 139] width 15 height 12
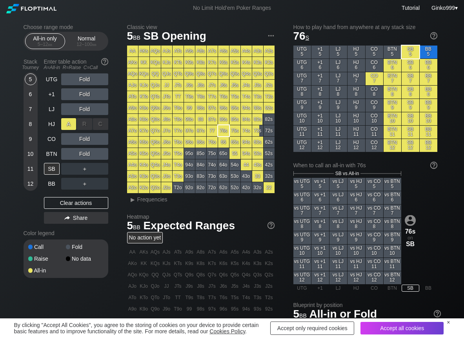
click at [68, 124] on div "A ✕" at bounding box center [68, 124] width 15 height 12
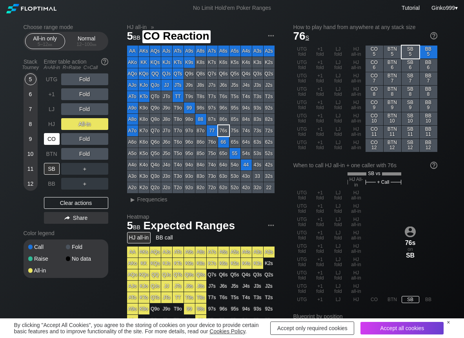
click at [50, 136] on div "CO" at bounding box center [52, 139] width 16 height 12
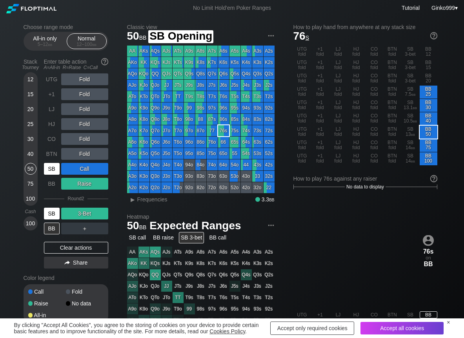
click at [57, 168] on div "SB" at bounding box center [52, 169] width 16 height 12
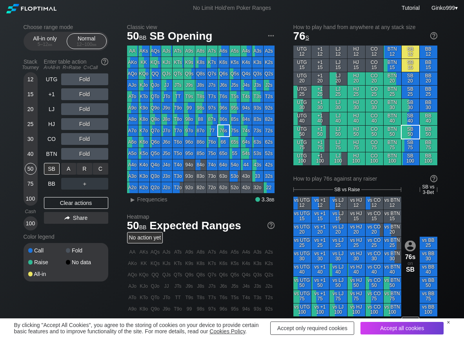
click at [106, 171] on div "C ✕" at bounding box center [100, 169] width 15 height 12
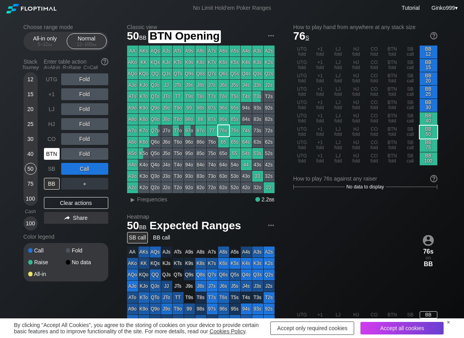
click at [58, 152] on div "BTN" at bounding box center [52, 154] width 16 height 12
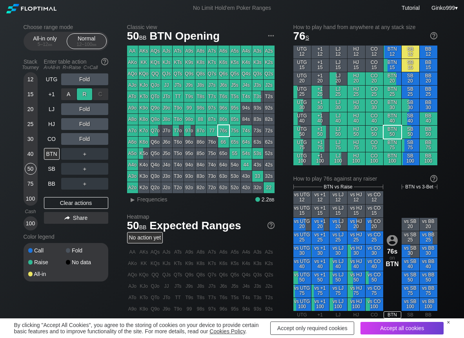
click at [82, 91] on div "R ✕" at bounding box center [84, 94] width 15 height 12
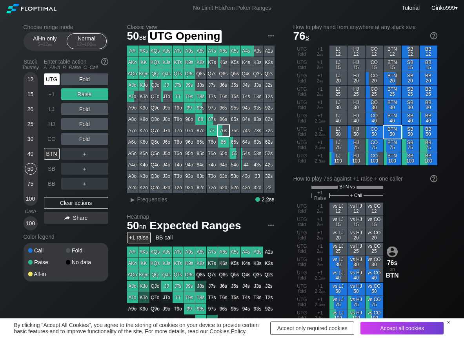
click at [51, 79] on div "UTG" at bounding box center [52, 79] width 16 height 12
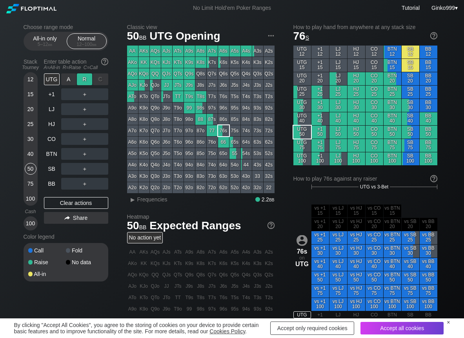
click at [80, 80] on div "R ✕" at bounding box center [84, 79] width 15 height 12
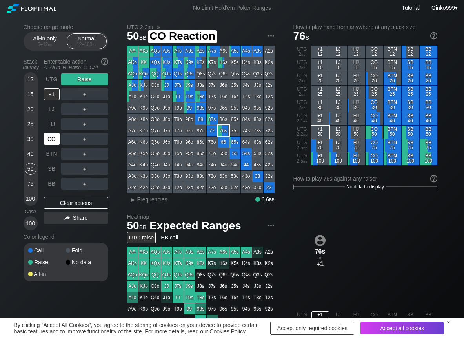
click at [54, 144] on div "CO" at bounding box center [52, 139] width 16 height 12
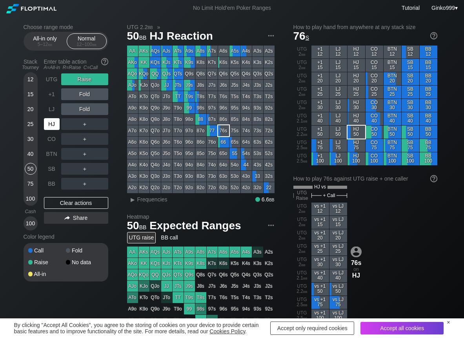
click at [55, 120] on div "HJ" at bounding box center [52, 124] width 16 height 12
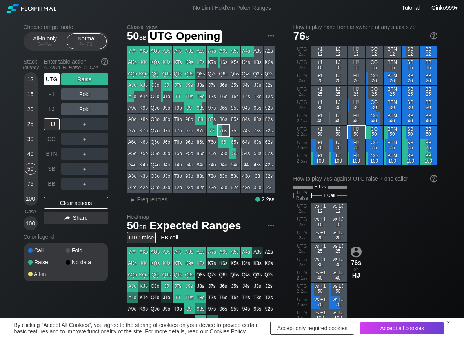
click at [55, 79] on div "UTG" at bounding box center [52, 79] width 16 height 12
